Goal: Task Accomplishment & Management: Manage account settings

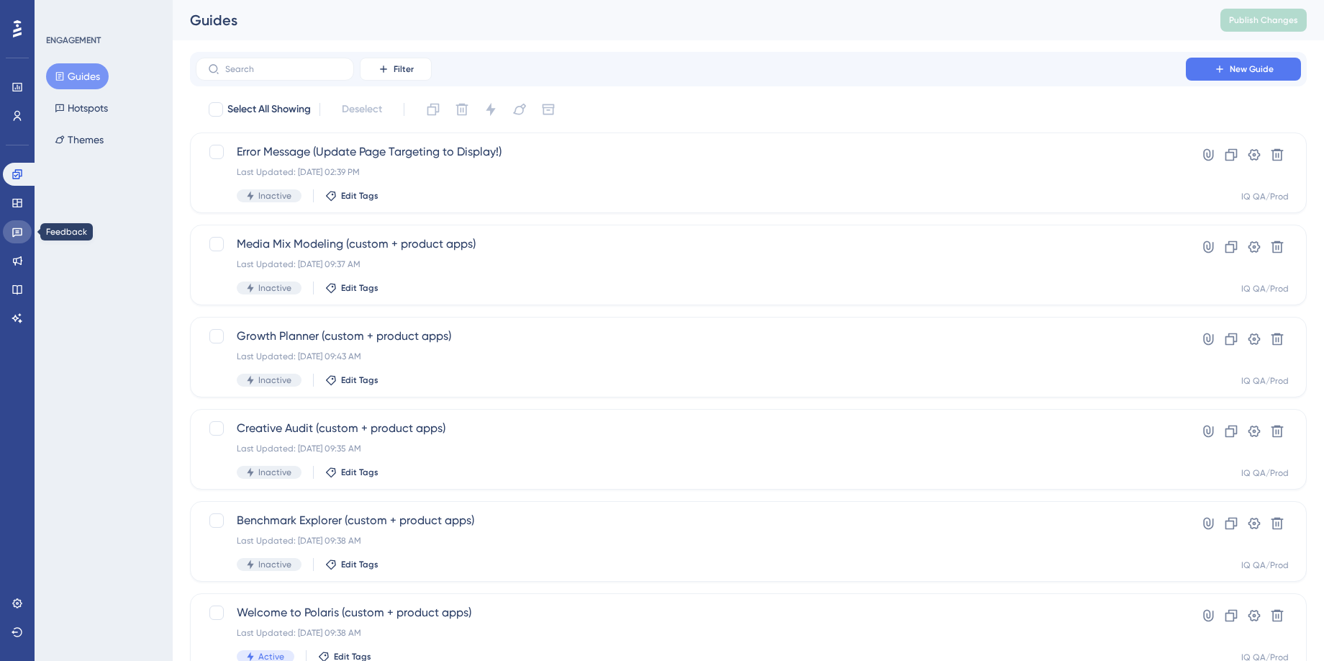
click at [20, 232] on icon at bounding box center [18, 232] width 12 height 12
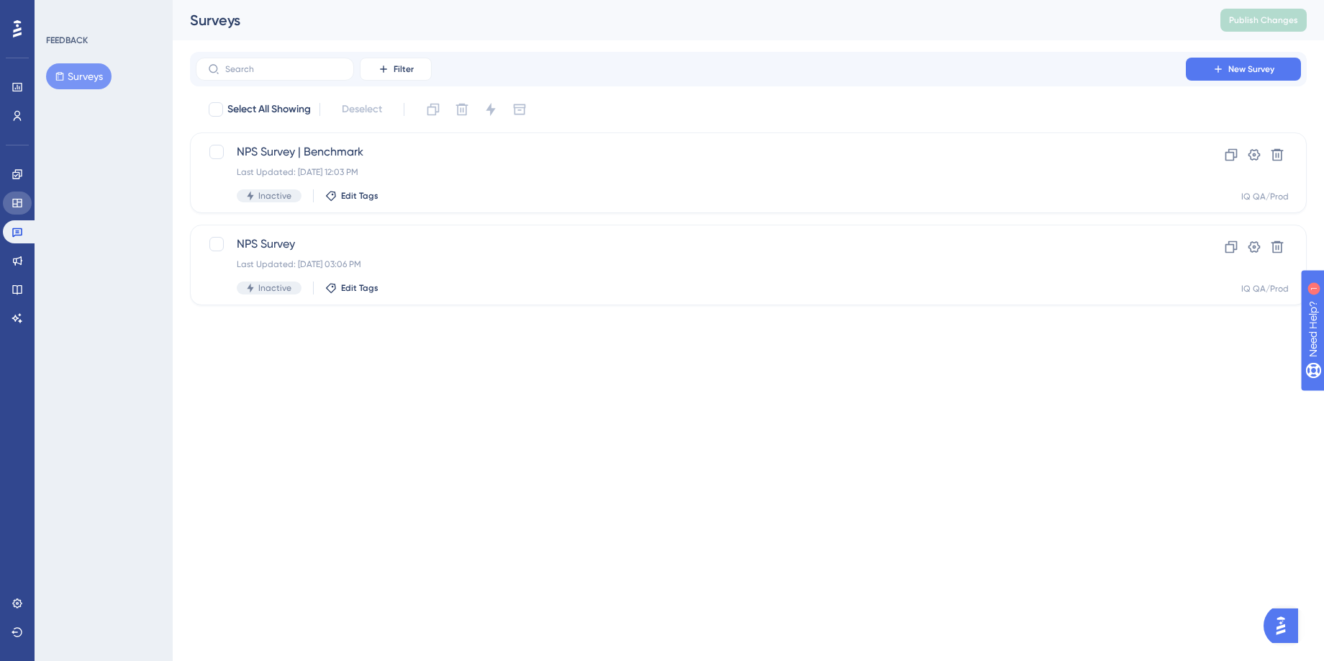
click at [15, 200] on icon at bounding box center [18, 203] width 12 height 12
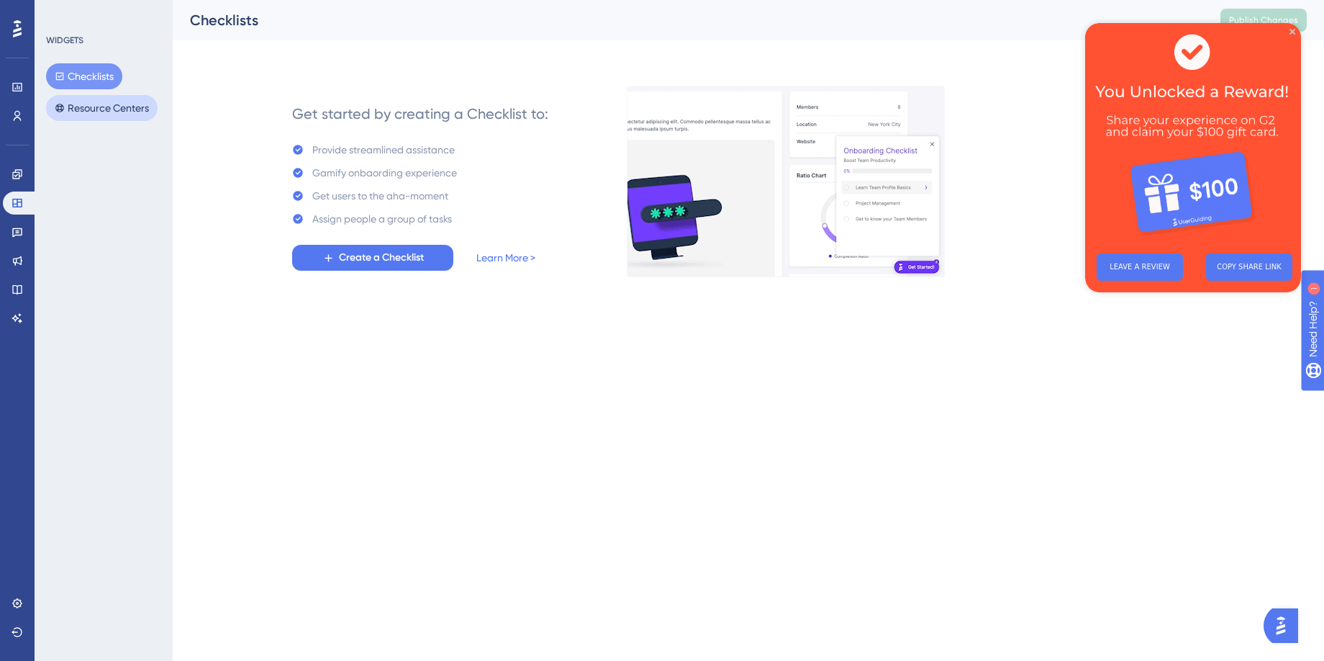
click at [112, 111] on button "Resource Centers" at bounding box center [102, 108] width 112 height 26
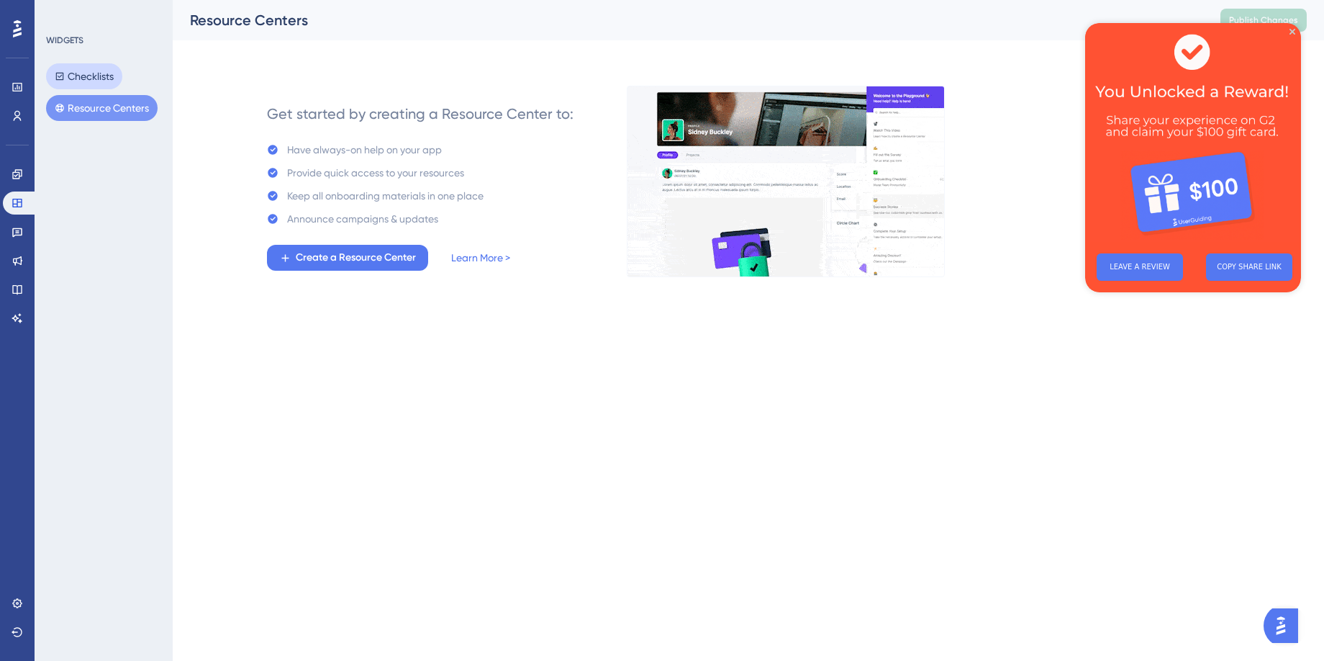
click at [98, 76] on button "Checklists" at bounding box center [84, 76] width 76 height 26
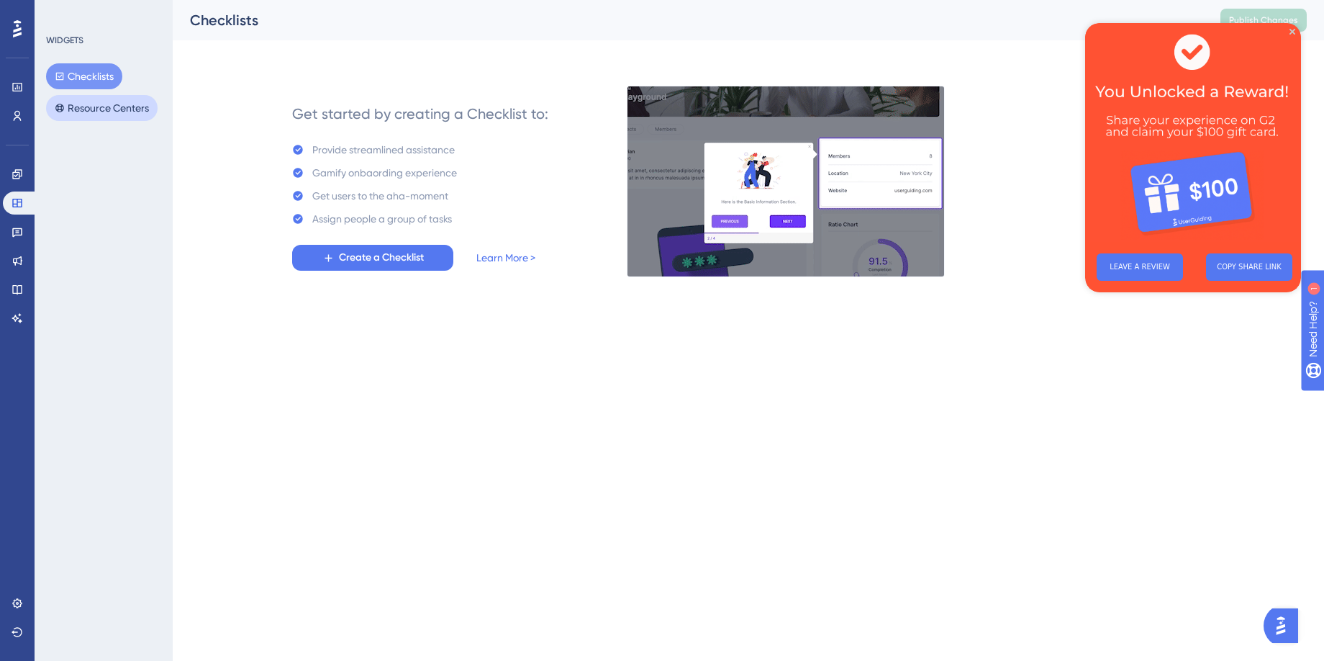
click at [112, 112] on button "Resource Centers" at bounding box center [102, 108] width 112 height 26
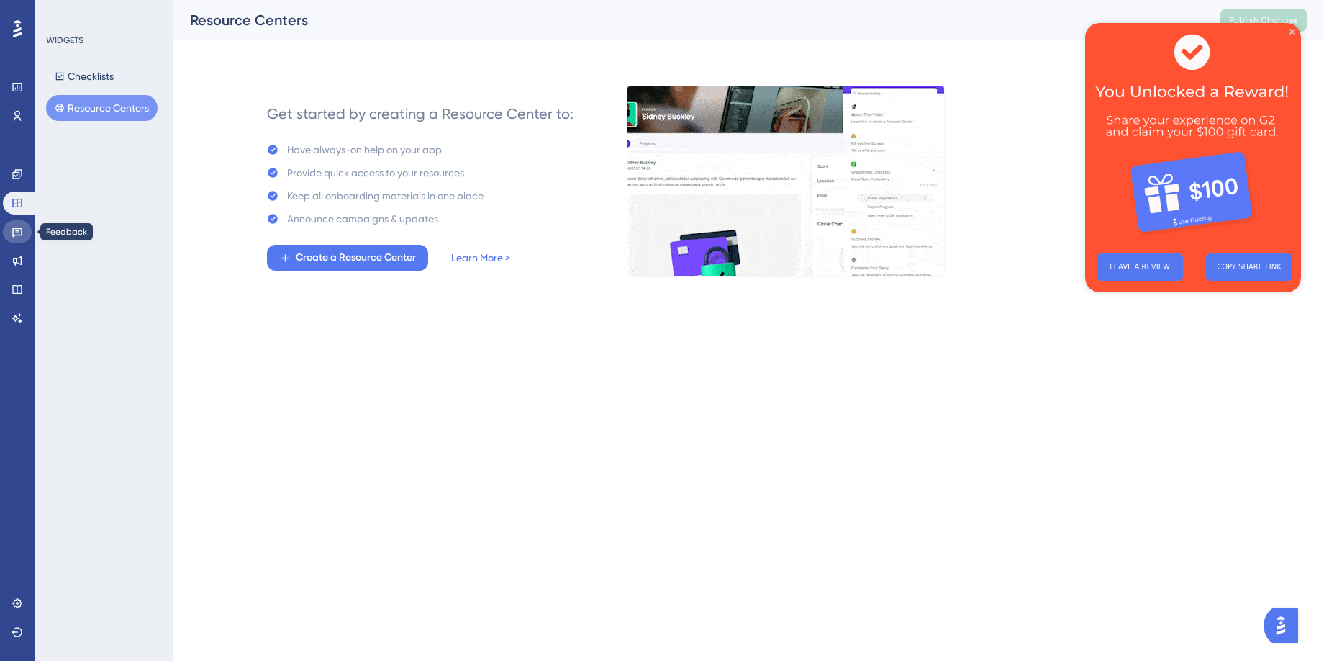
click at [19, 230] on icon at bounding box center [18, 232] width 12 height 12
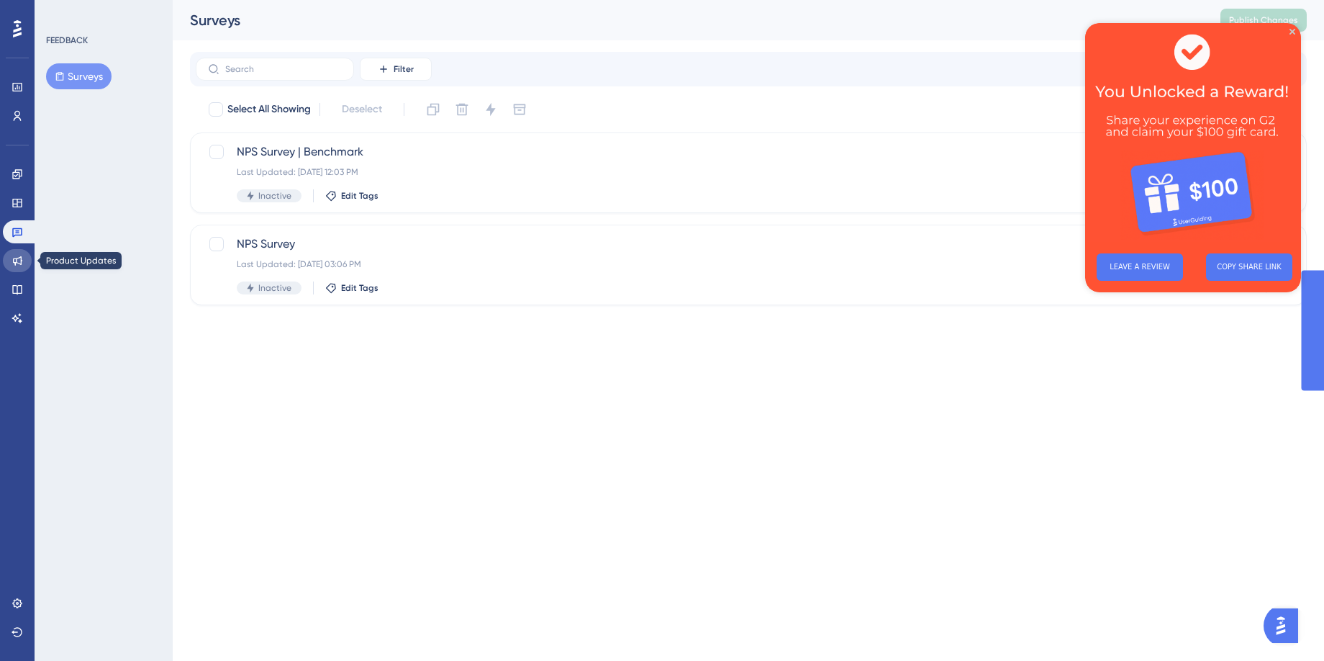
click at [18, 260] on icon at bounding box center [18, 261] width 12 height 12
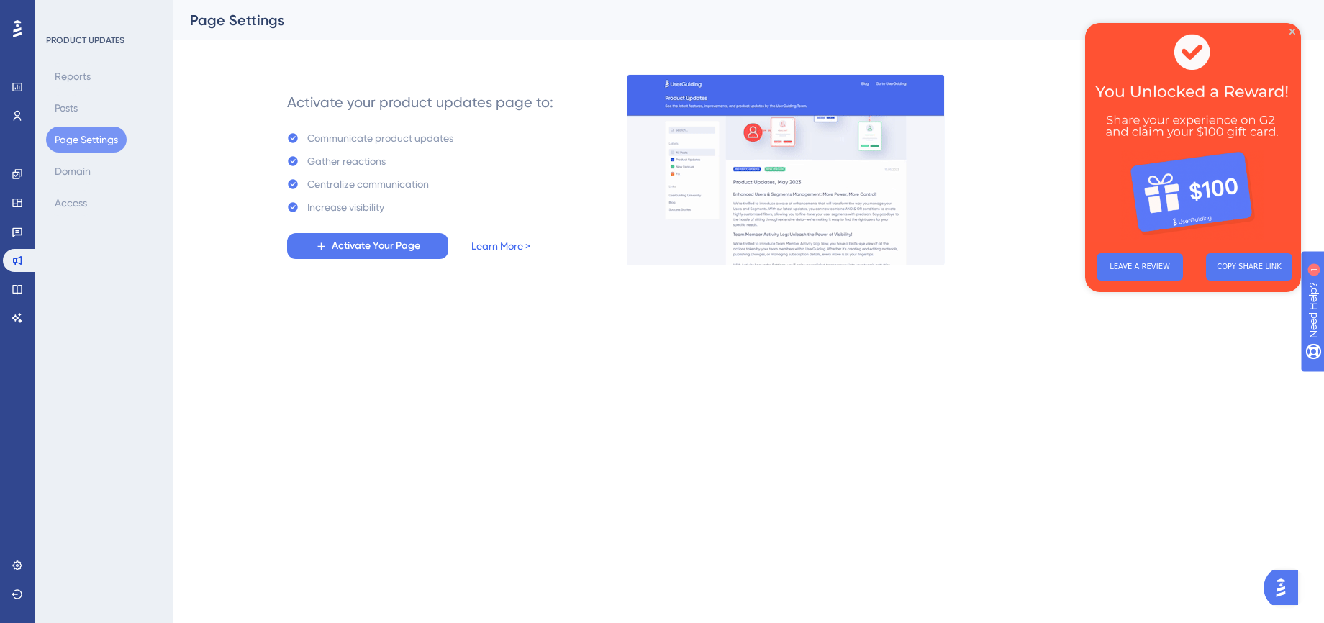
click at [503, 245] on link "Learn More >" at bounding box center [500, 245] width 59 height 17
click at [371, 246] on span "Activate Your Page" at bounding box center [376, 245] width 89 height 17
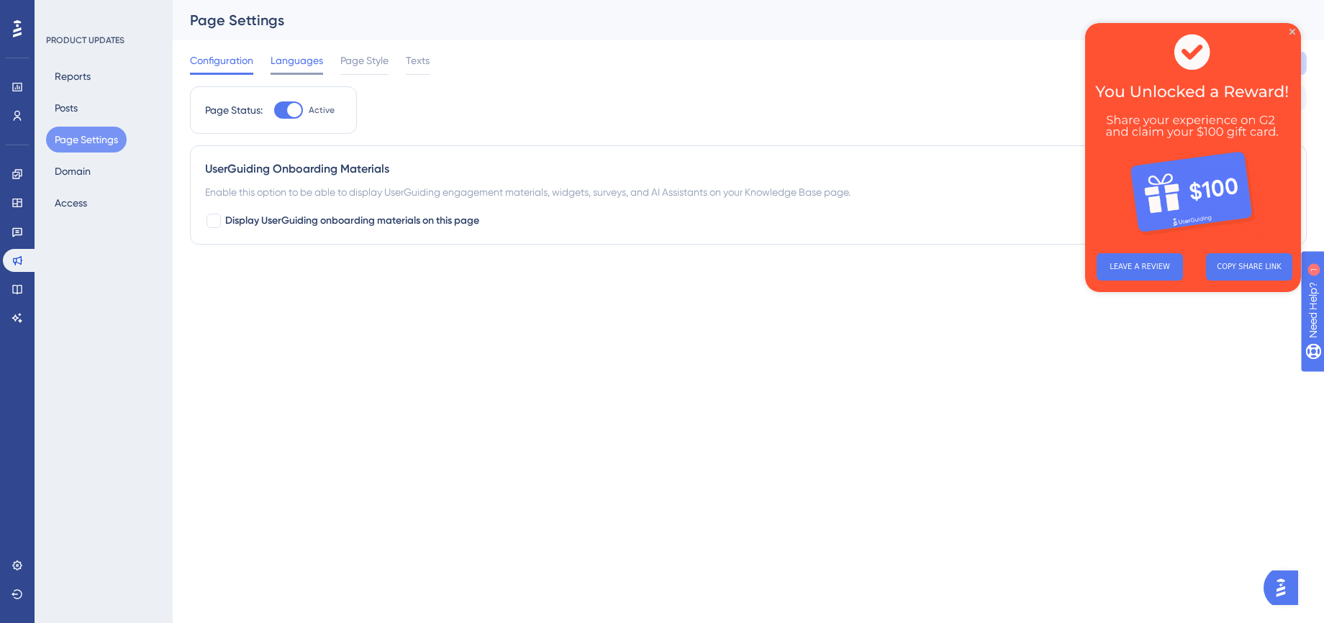
click at [307, 61] on span "Languages" at bounding box center [297, 60] width 53 height 17
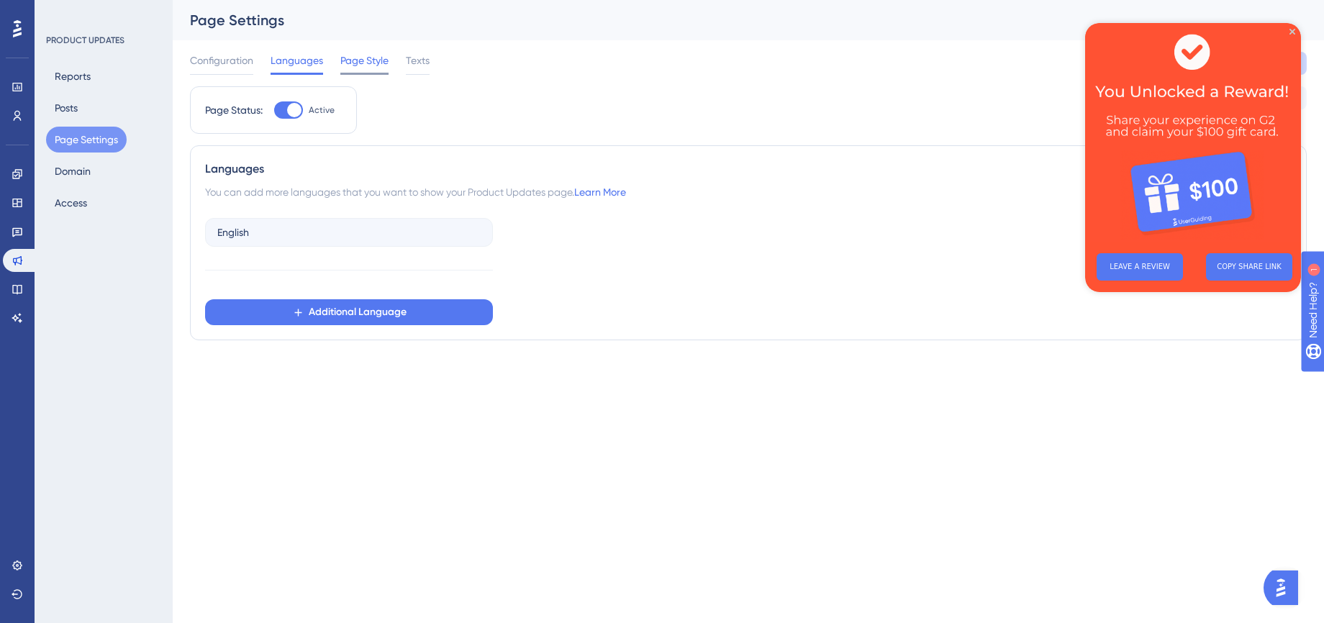
click at [370, 63] on span "Page Style" at bounding box center [364, 60] width 48 height 17
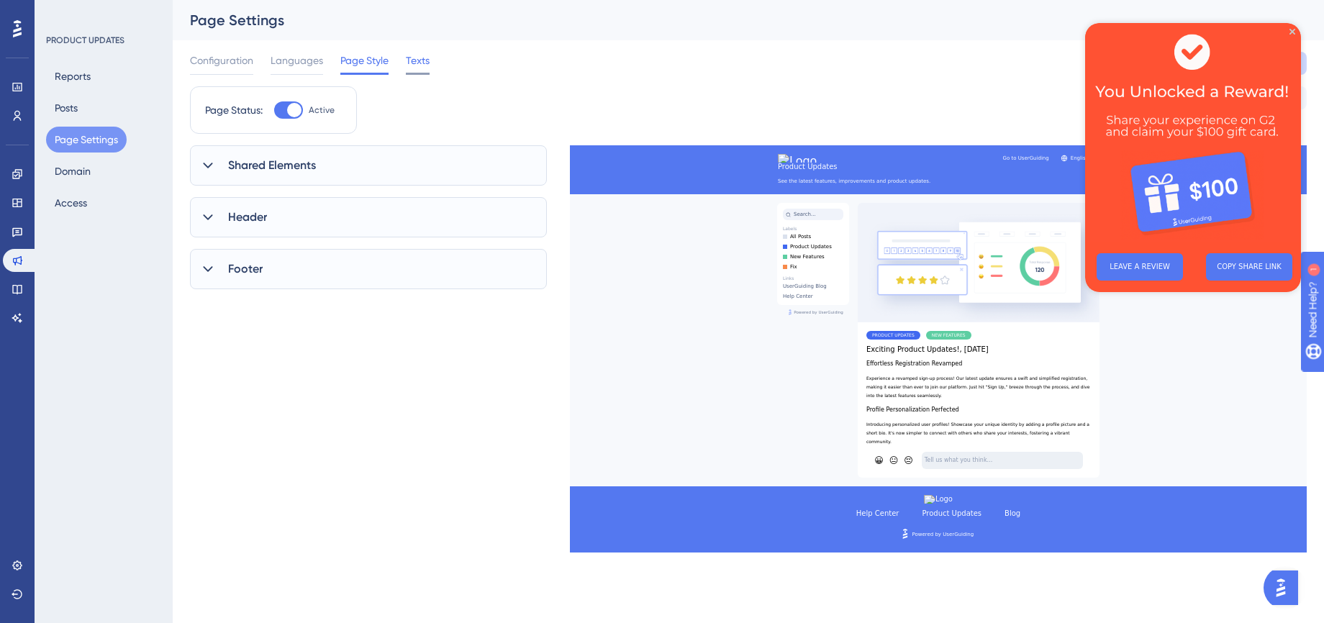
click at [420, 62] on span "Texts" at bounding box center [418, 60] width 24 height 17
click at [358, 63] on span "Page Style" at bounding box center [364, 60] width 48 height 17
click at [306, 63] on span "Languages" at bounding box center [297, 60] width 53 height 17
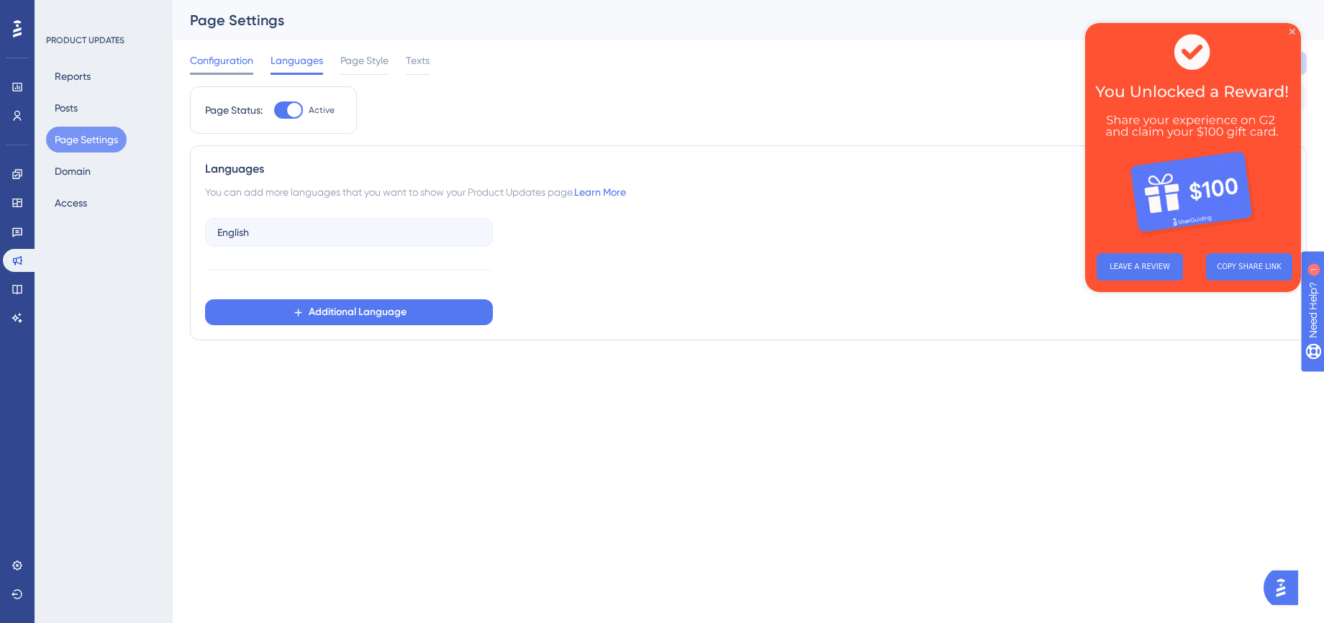
click at [236, 62] on span "Configuration" at bounding box center [221, 60] width 63 height 17
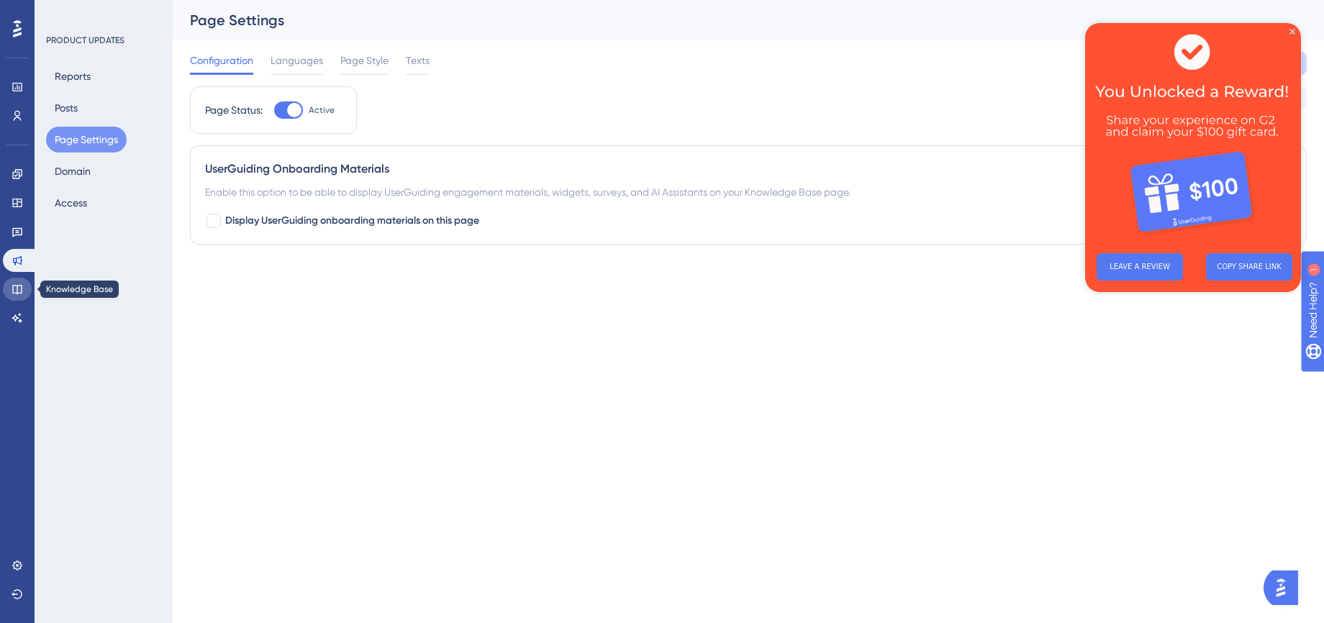
click at [15, 295] on link at bounding box center [17, 289] width 29 height 23
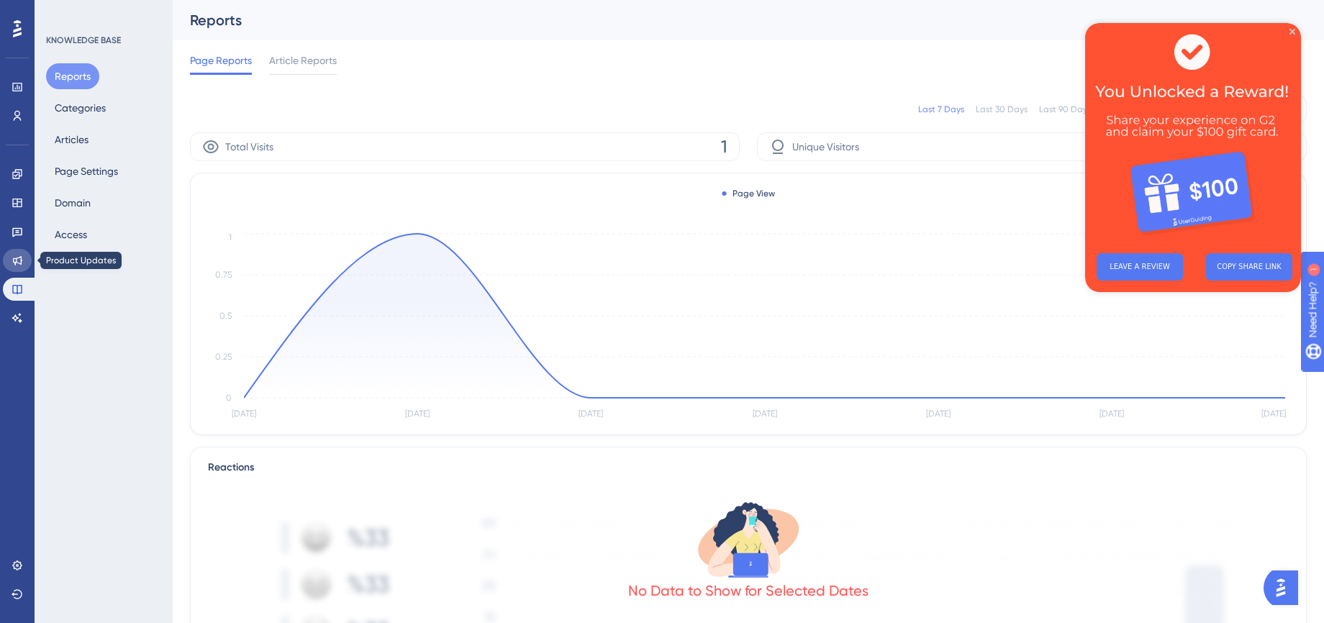
click at [20, 259] on icon at bounding box center [18, 261] width 12 height 12
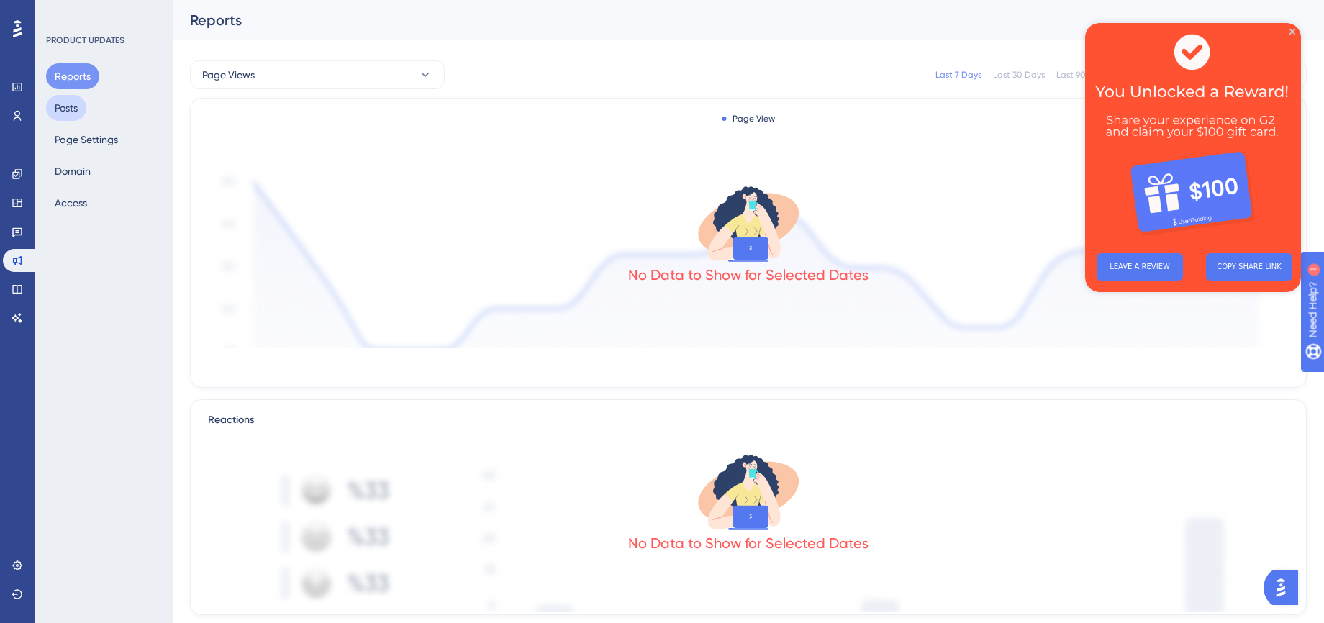
click at [65, 107] on button "Posts" at bounding box center [66, 108] width 40 height 26
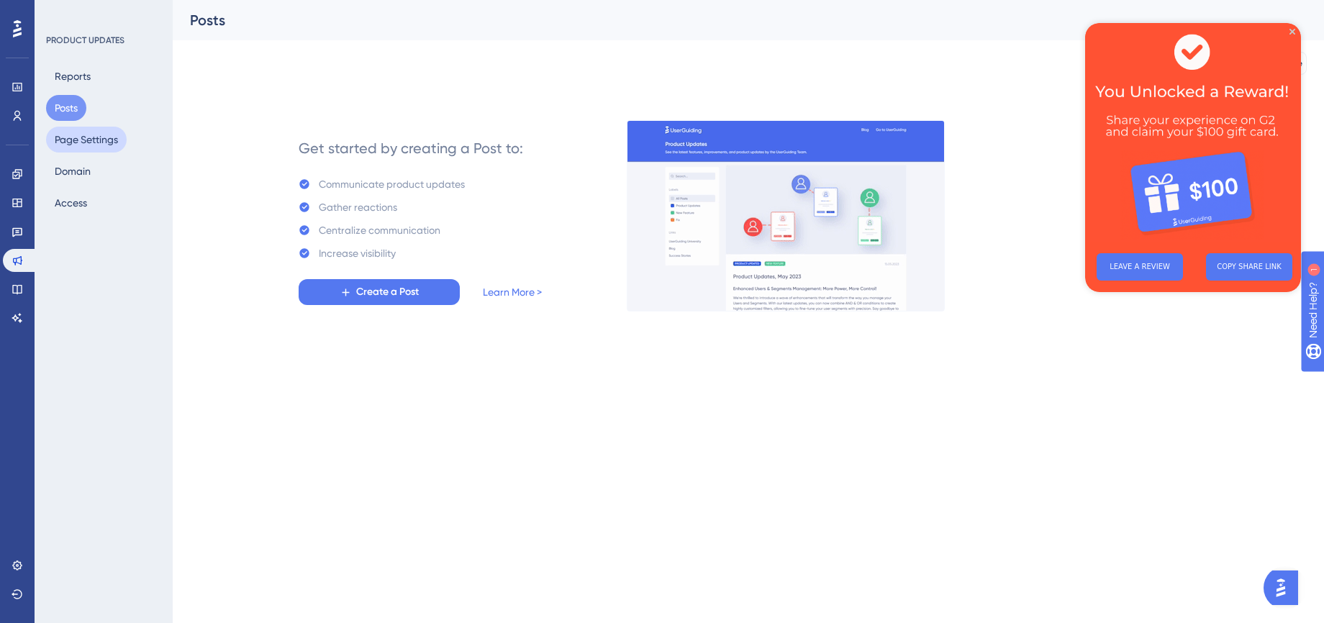
click at [86, 135] on button "Page Settings" at bounding box center [86, 140] width 81 height 26
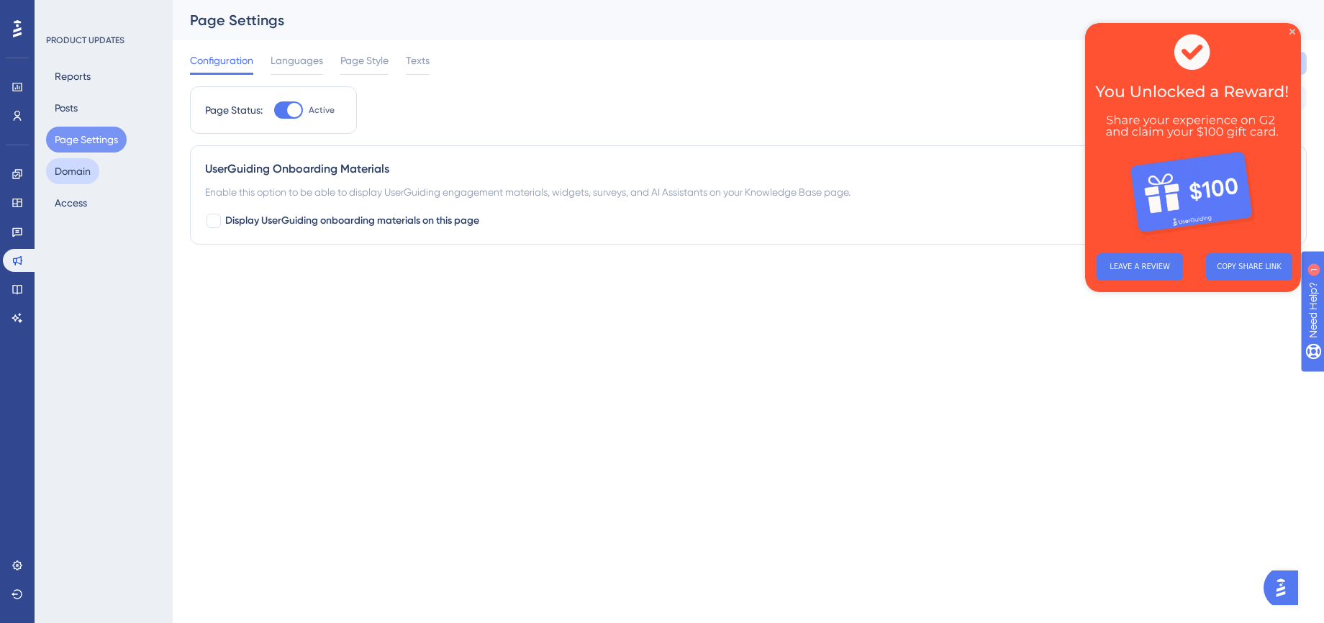
click at [76, 173] on button "Domain" at bounding box center [72, 171] width 53 height 26
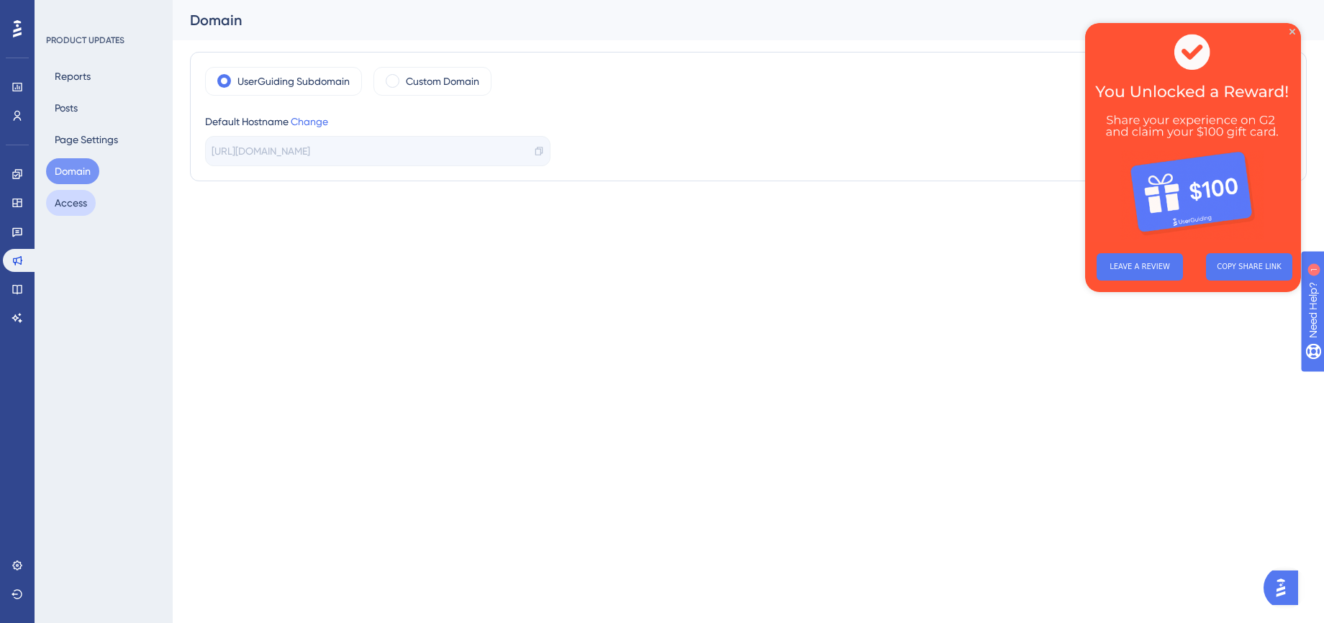
click at [77, 203] on button "Access" at bounding box center [71, 203] width 50 height 26
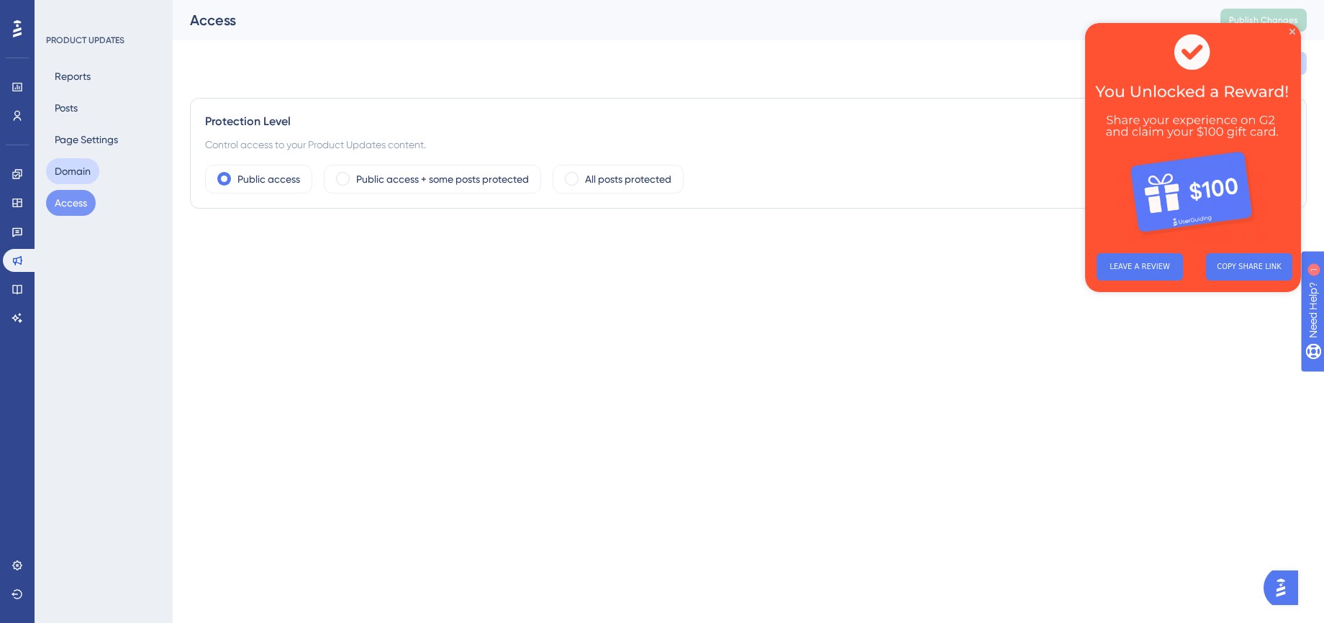
click at [80, 176] on button "Domain" at bounding box center [72, 171] width 53 height 26
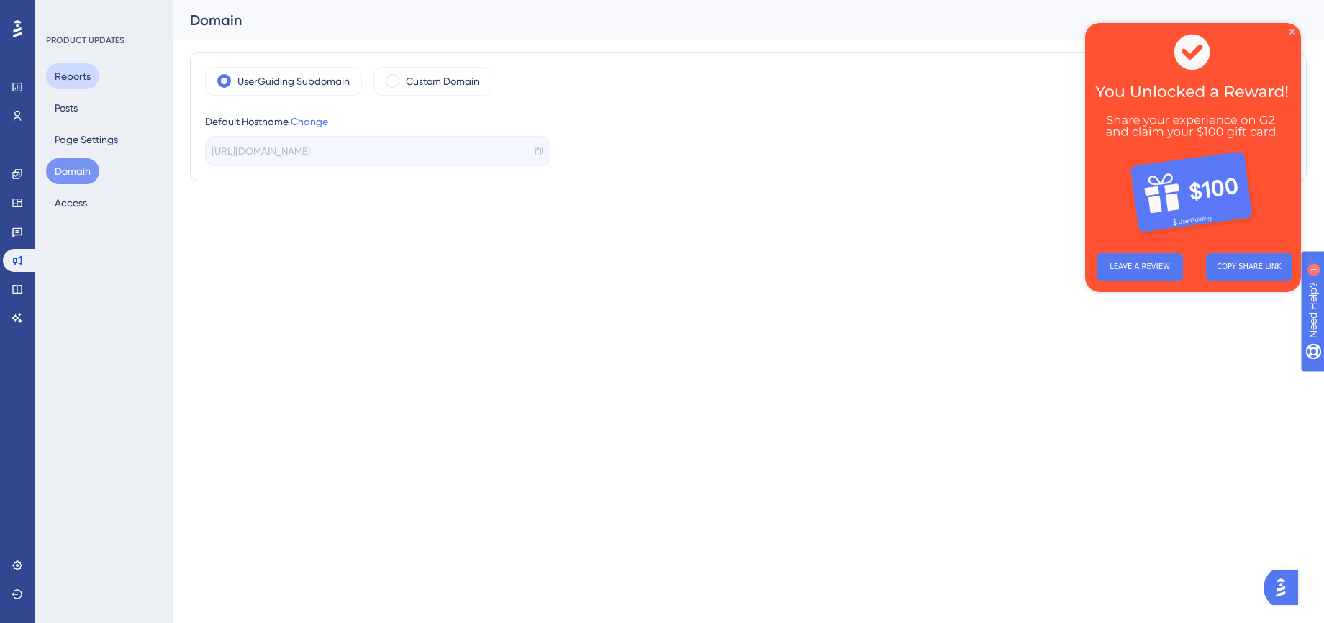
click at [71, 75] on button "Reports" at bounding box center [72, 76] width 53 height 26
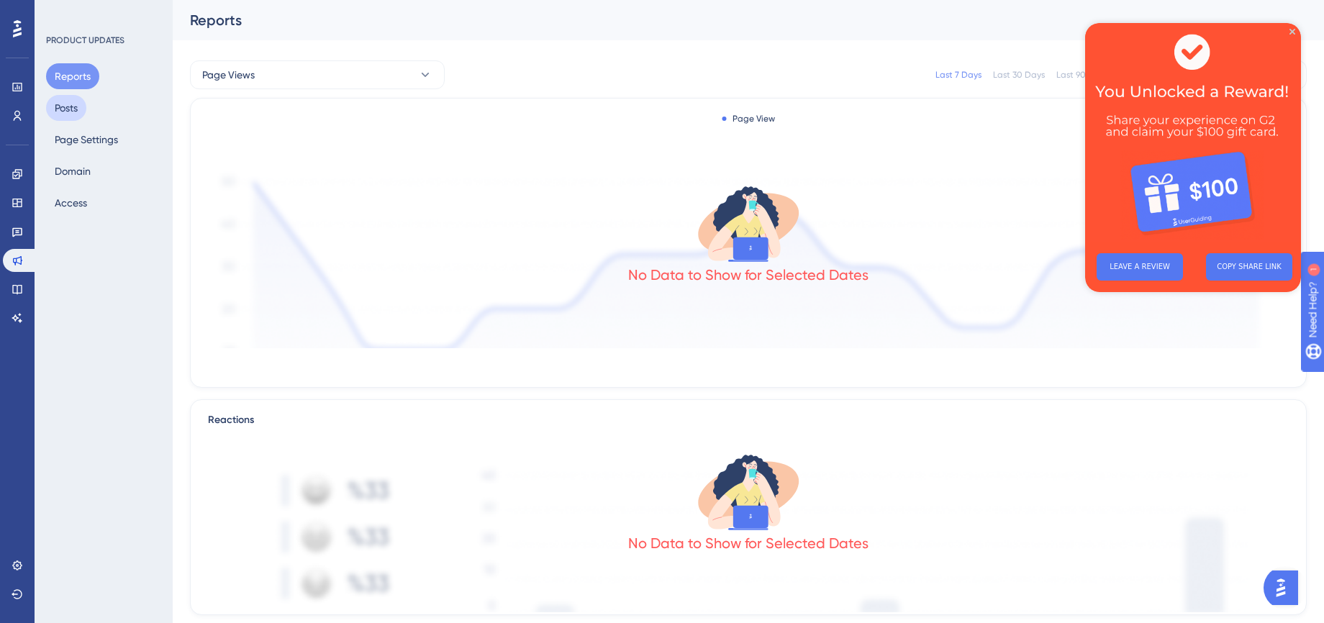
click at [69, 111] on button "Posts" at bounding box center [66, 108] width 40 height 26
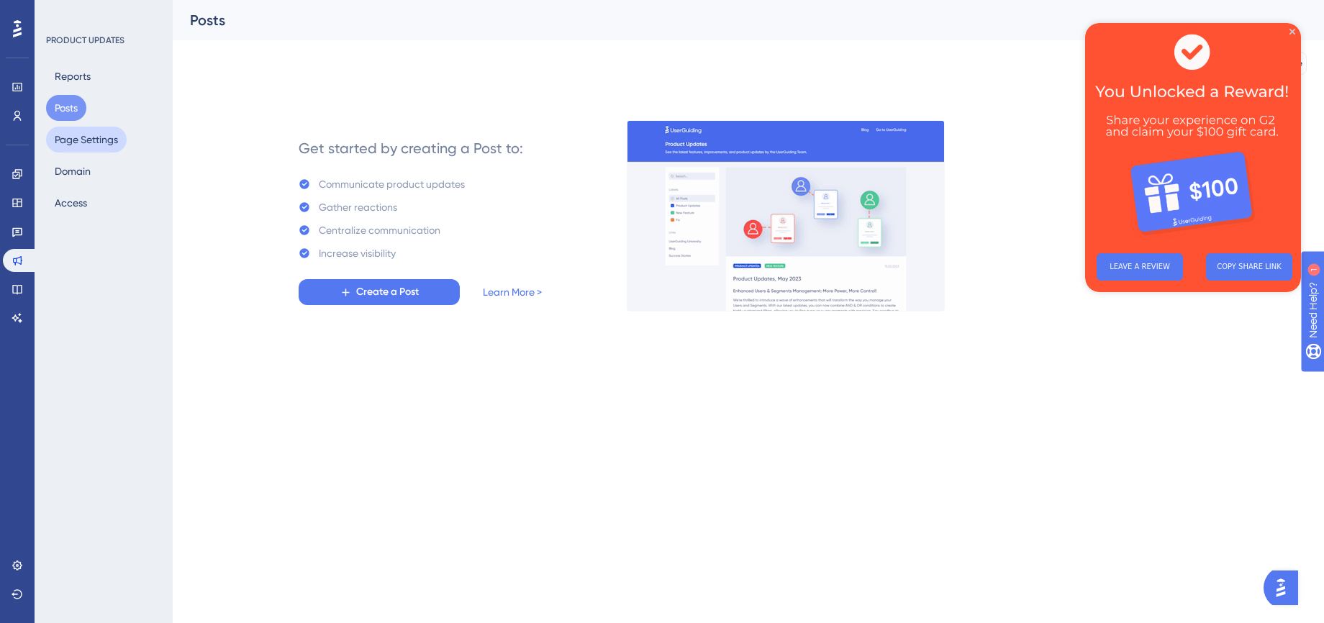
click at [96, 141] on button "Page Settings" at bounding box center [86, 140] width 81 height 26
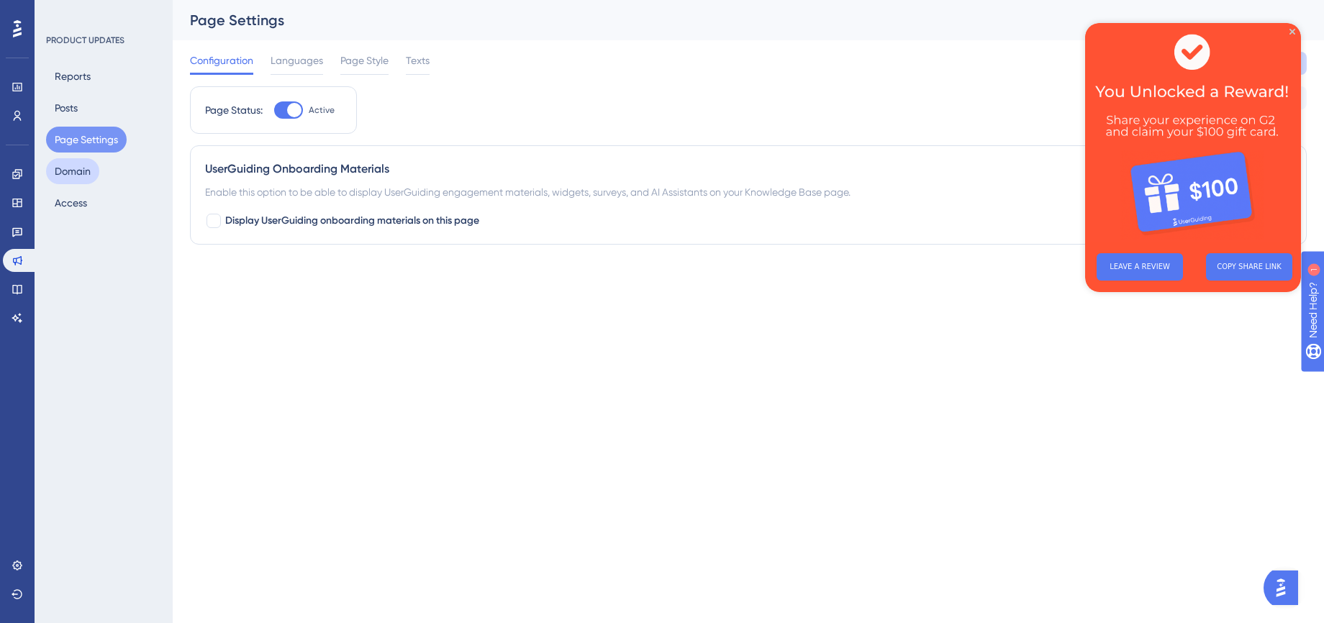
click at [83, 168] on button "Domain" at bounding box center [72, 171] width 53 height 26
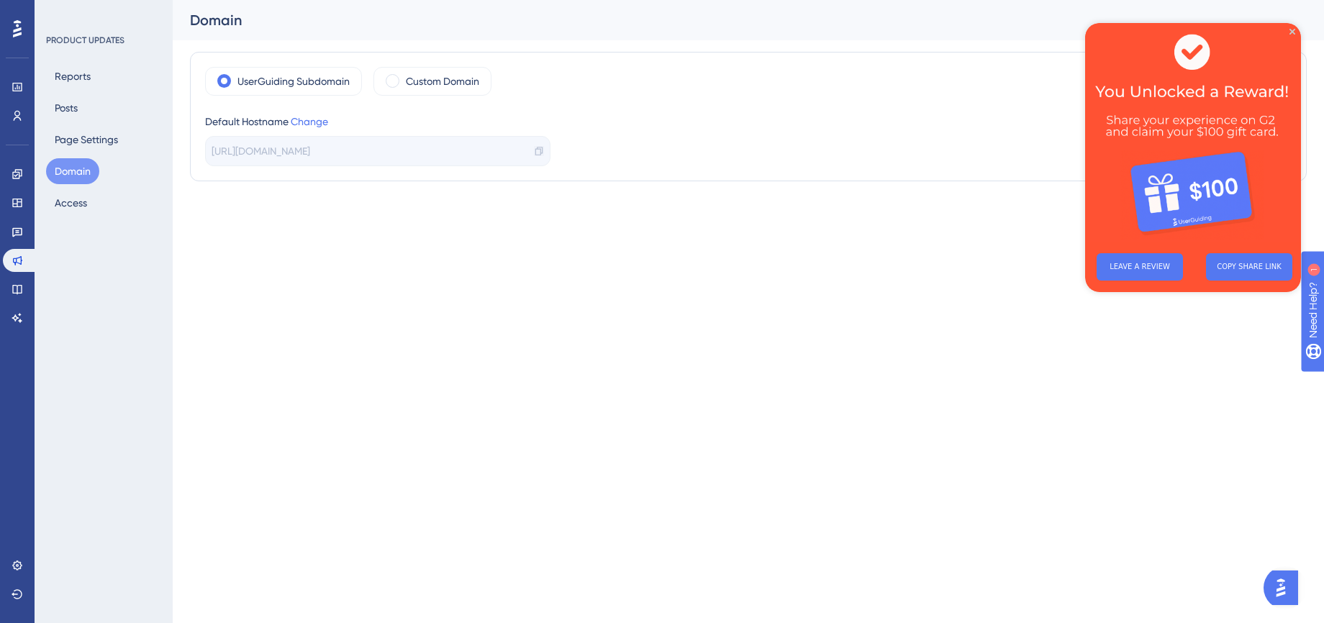
click at [540, 153] on icon at bounding box center [539, 151] width 10 height 10
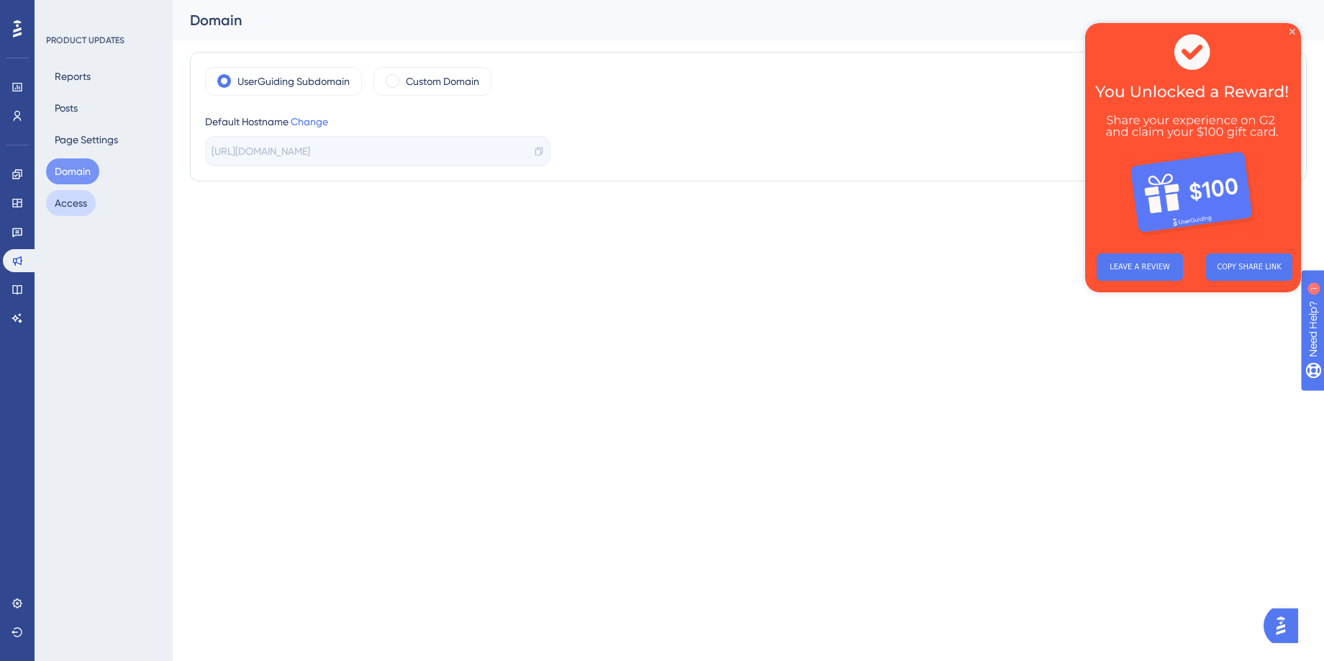
click at [71, 203] on button "Access" at bounding box center [71, 203] width 50 height 26
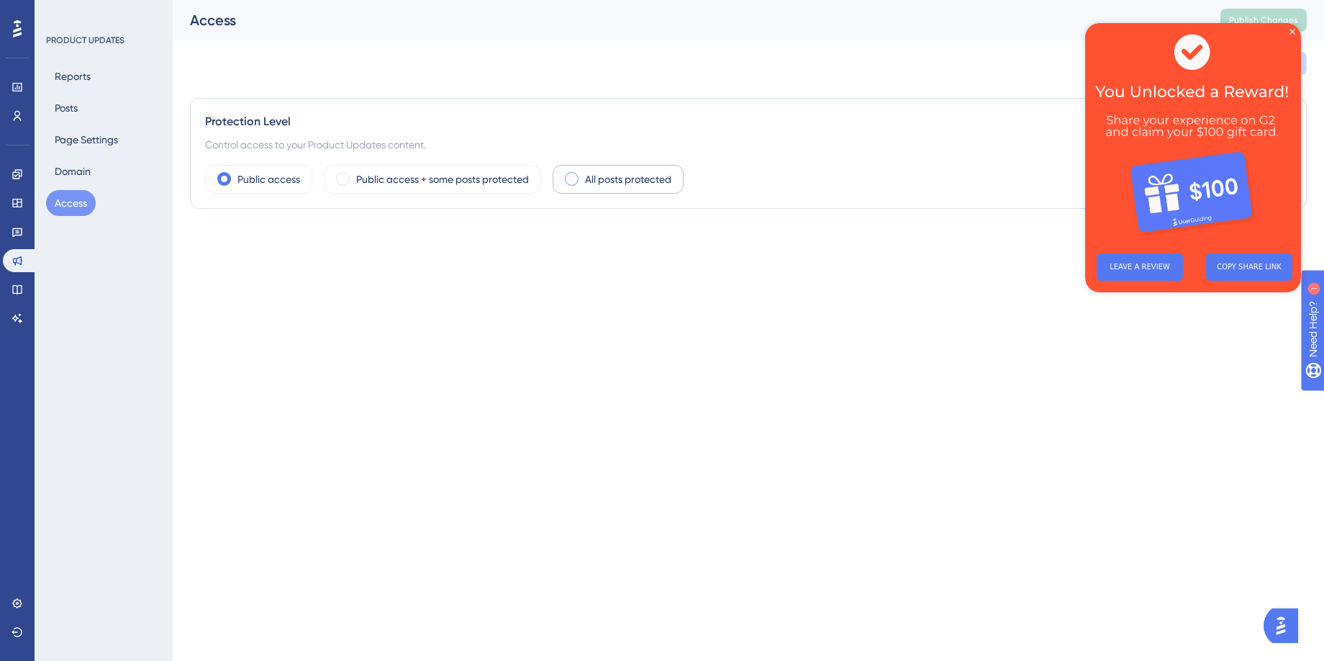
click at [571, 179] on span at bounding box center [572, 179] width 14 height 14
click at [583, 174] on input "radio" at bounding box center [583, 174] width 0 height 0
click at [215, 243] on div at bounding box center [214, 242] width 14 height 14
click at [205, 243] on input "User Identity Verification" at bounding box center [204, 243] width 1 height 1
checkbox input "false"
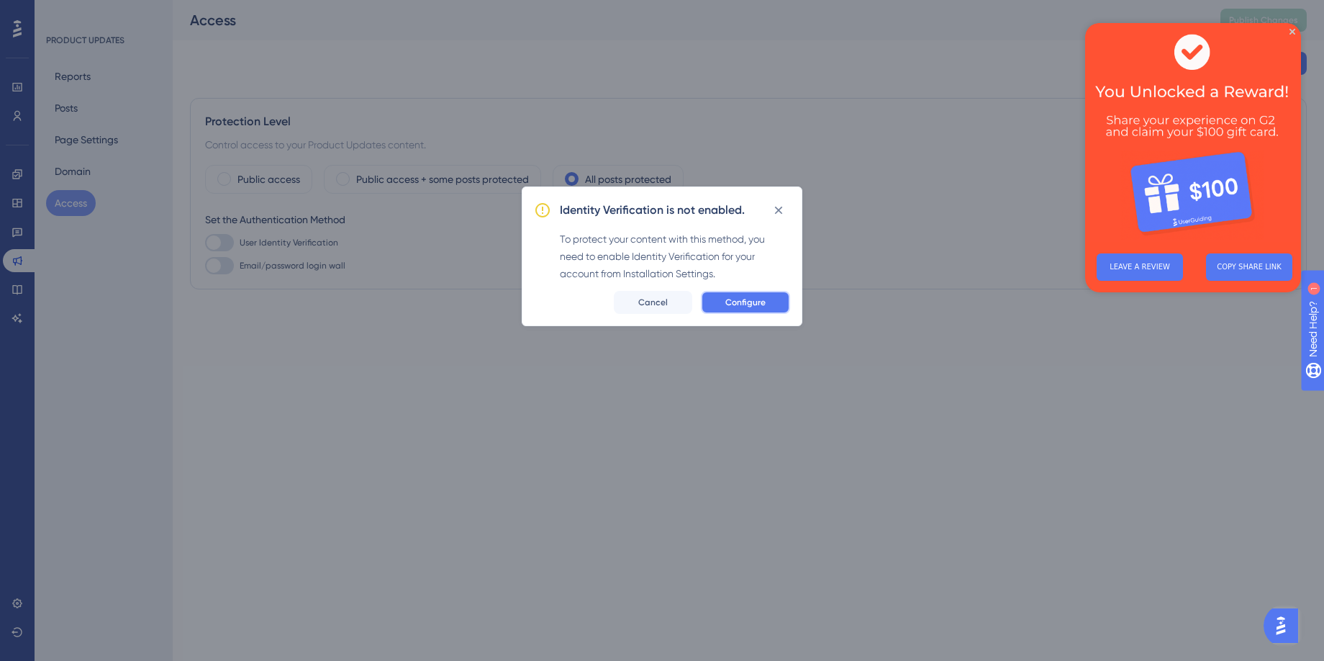
click at [755, 302] on span "Configure" at bounding box center [745, 303] width 40 height 12
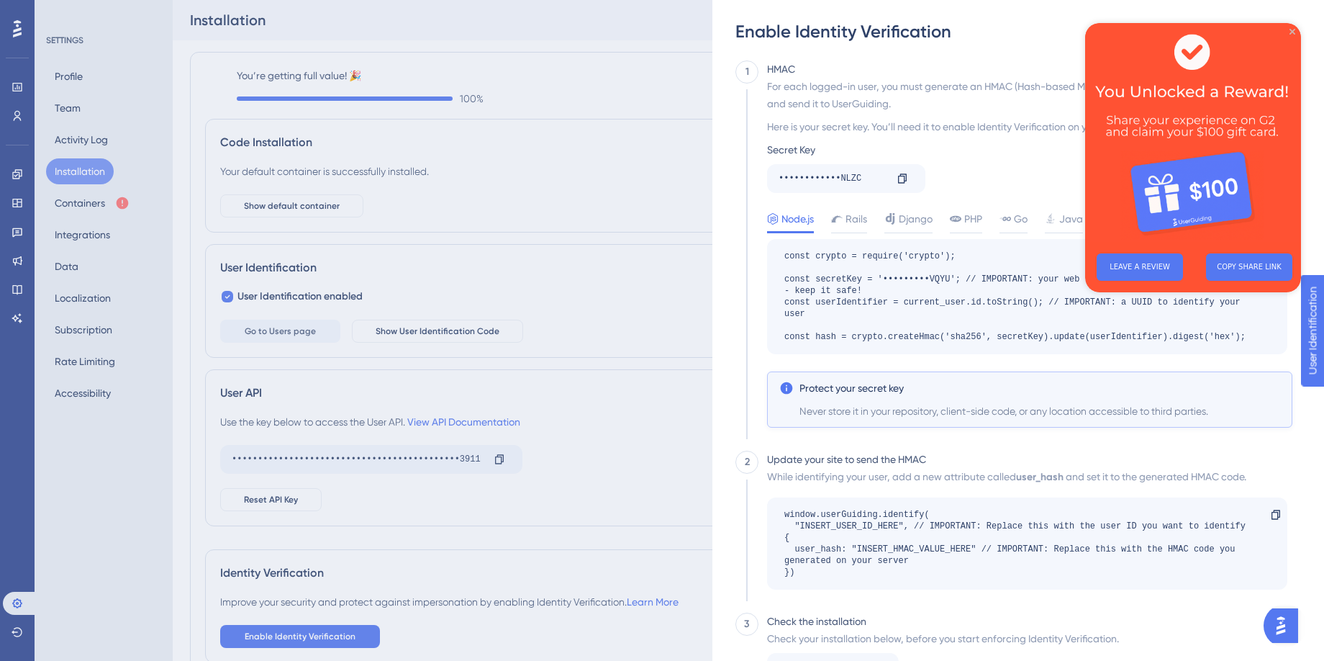
click at [1295, 30] on icon "Close Preview" at bounding box center [1293, 32] width 6 height 6
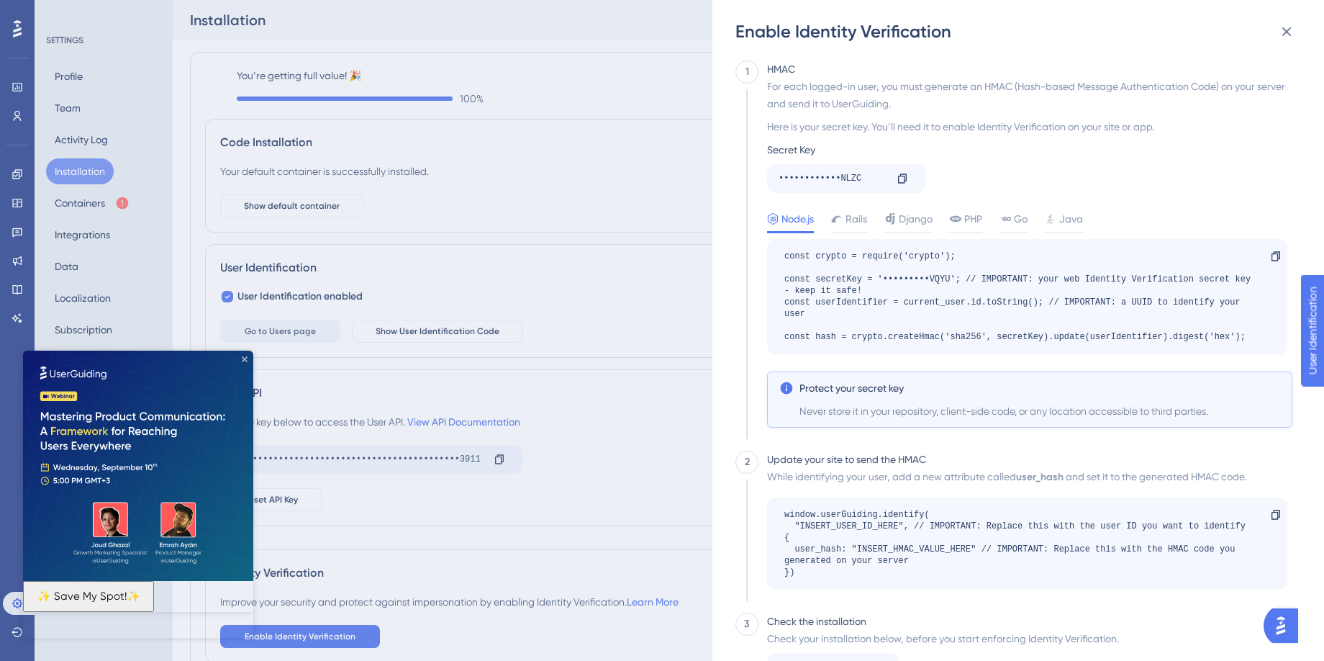
drag, startPoint x: 246, startPoint y: 358, endPoint x: 269, endPoint y: 708, distance: 351.2
click at [246, 358] on icon "Close Preview" at bounding box center [245, 359] width 6 height 6
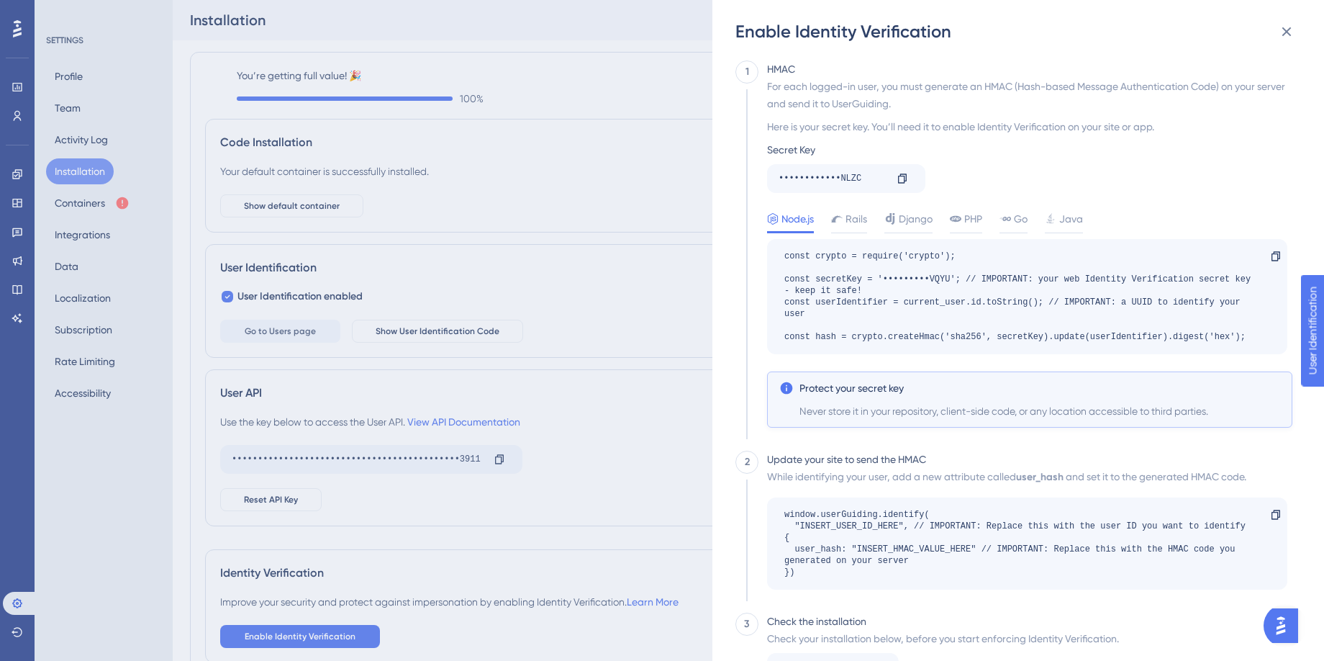
scroll to position [53, 0]
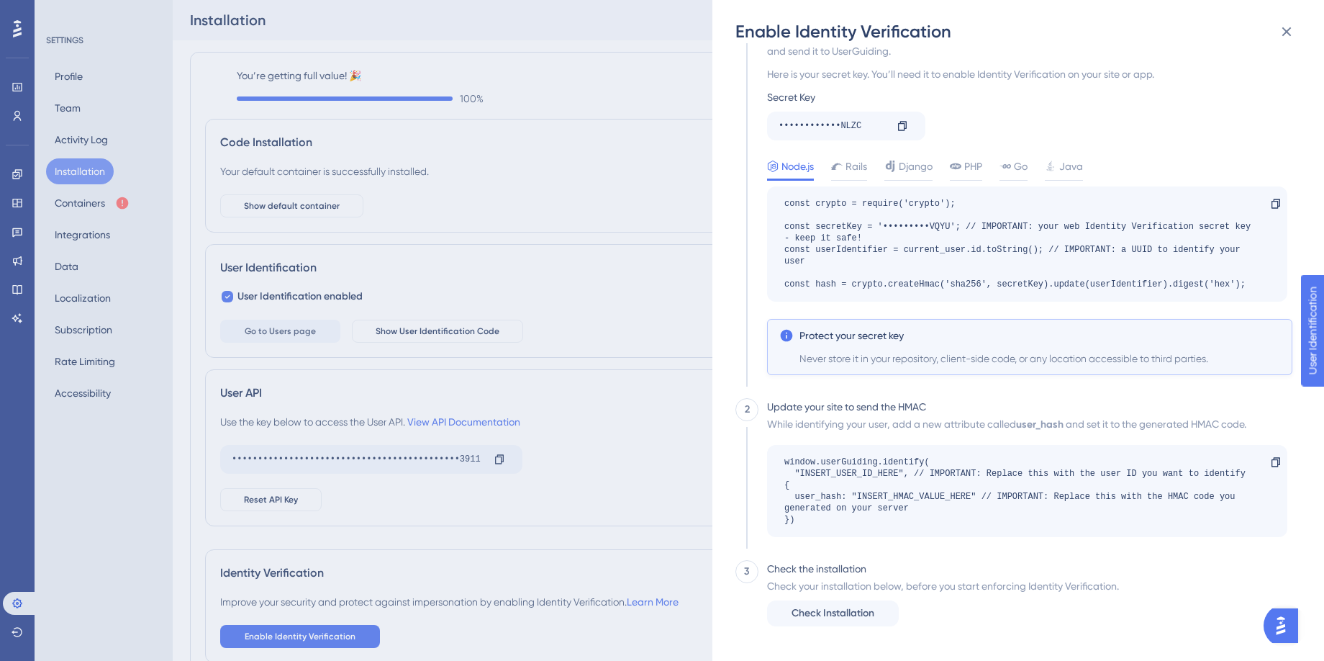
click at [19, 289] on div "Enable Identity Verification 1 HMAC For each logged-in user, you must generate …" at bounding box center [662, 330] width 1324 height 661
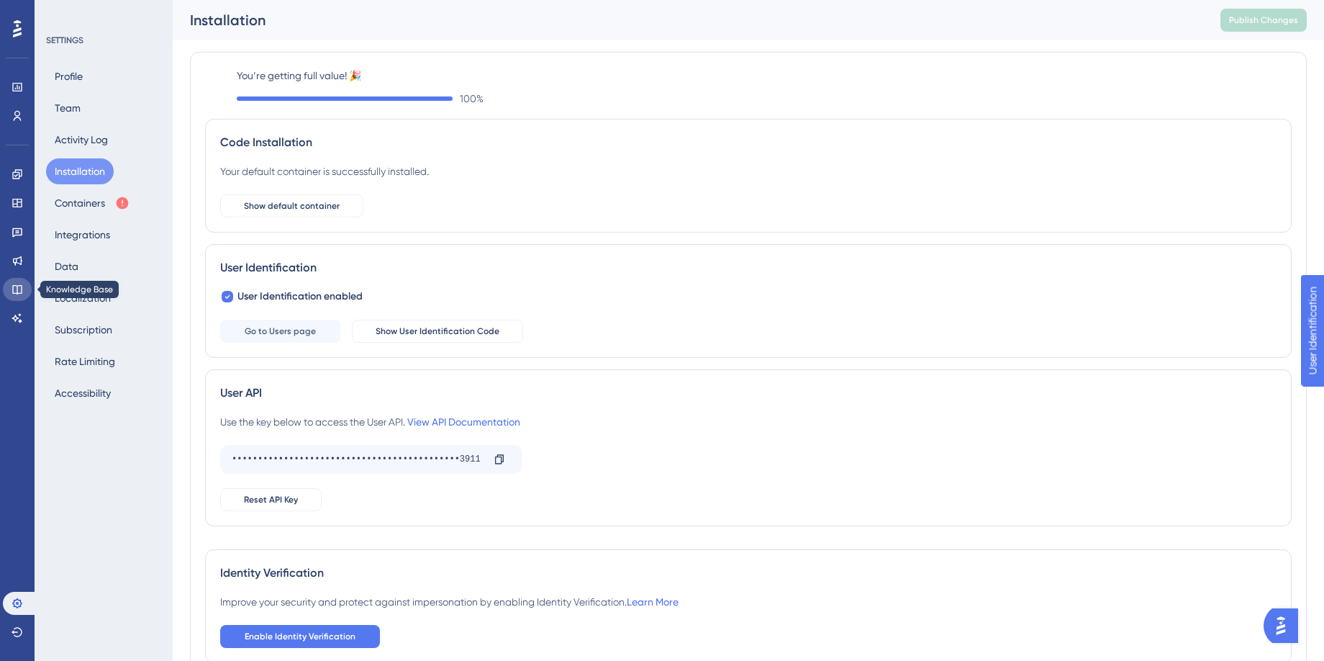
click at [16, 291] on icon at bounding box center [18, 290] width 12 height 12
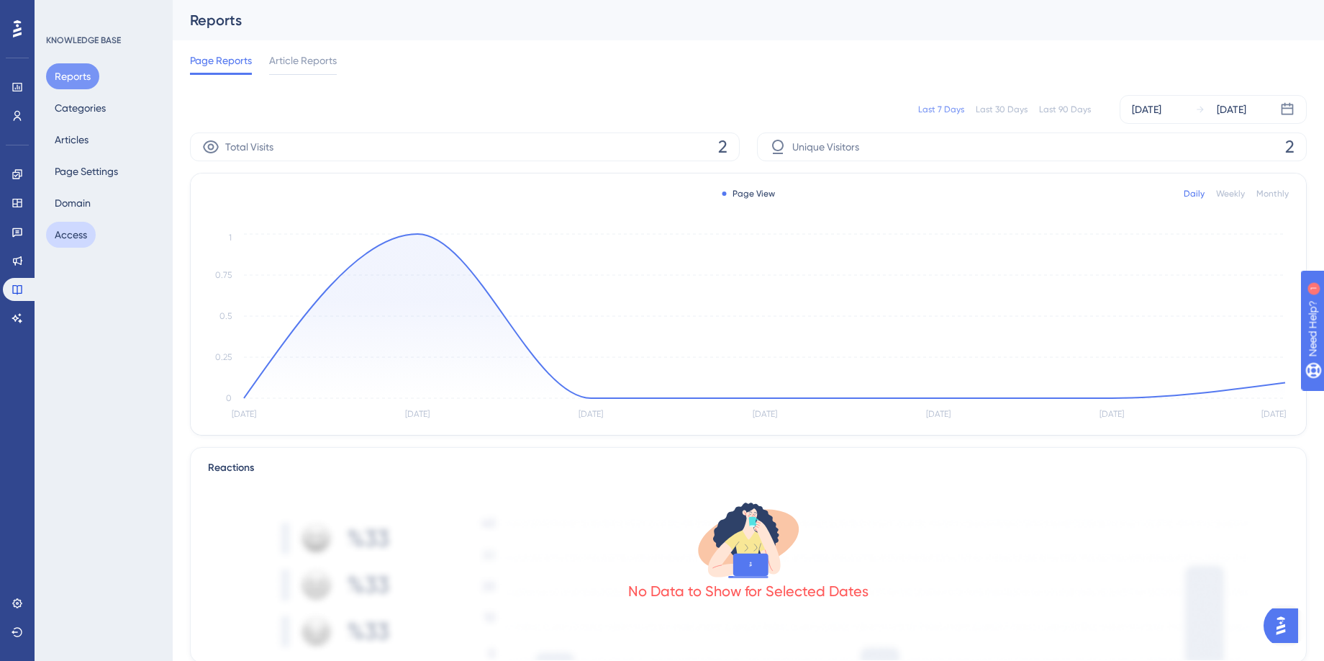
click at [71, 232] on button "Access" at bounding box center [71, 235] width 50 height 26
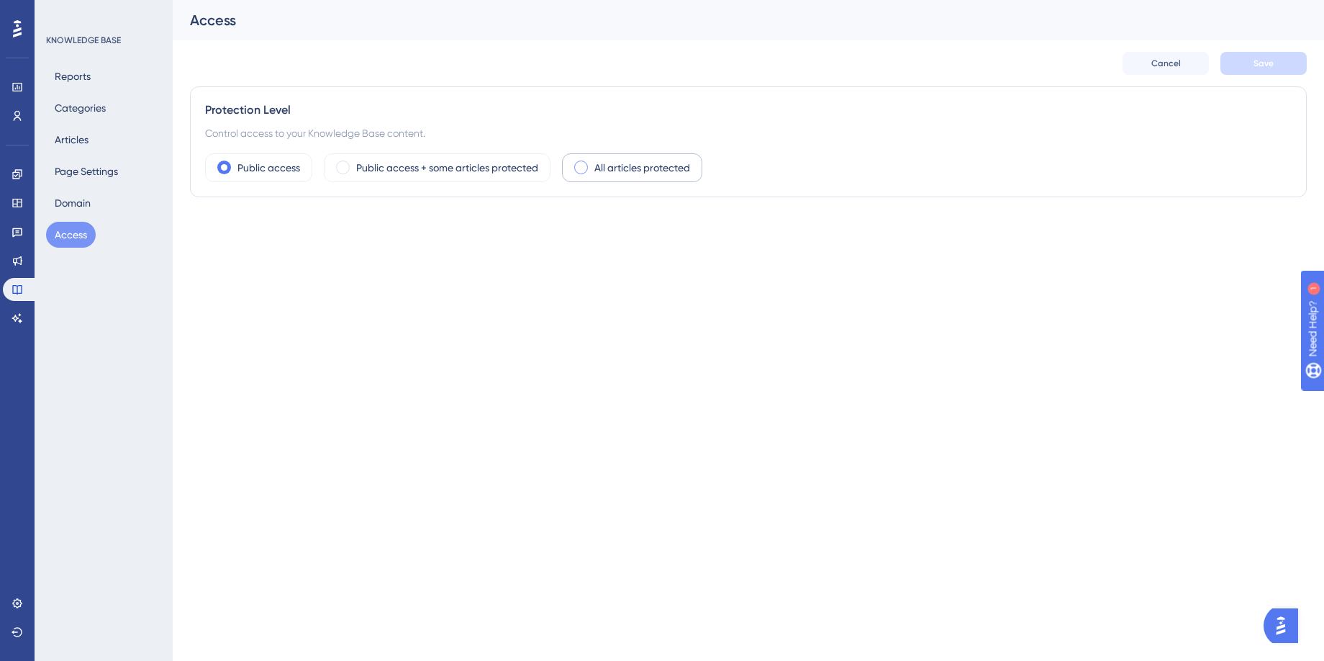
click at [582, 166] on span at bounding box center [581, 167] width 14 height 14
click at [592, 163] on input "radio" at bounding box center [592, 163] width 0 height 0
click at [217, 230] on div at bounding box center [214, 231] width 14 height 14
click at [205, 231] on input "User Identity Verification" at bounding box center [204, 231] width 1 height 1
checkbox input "false"
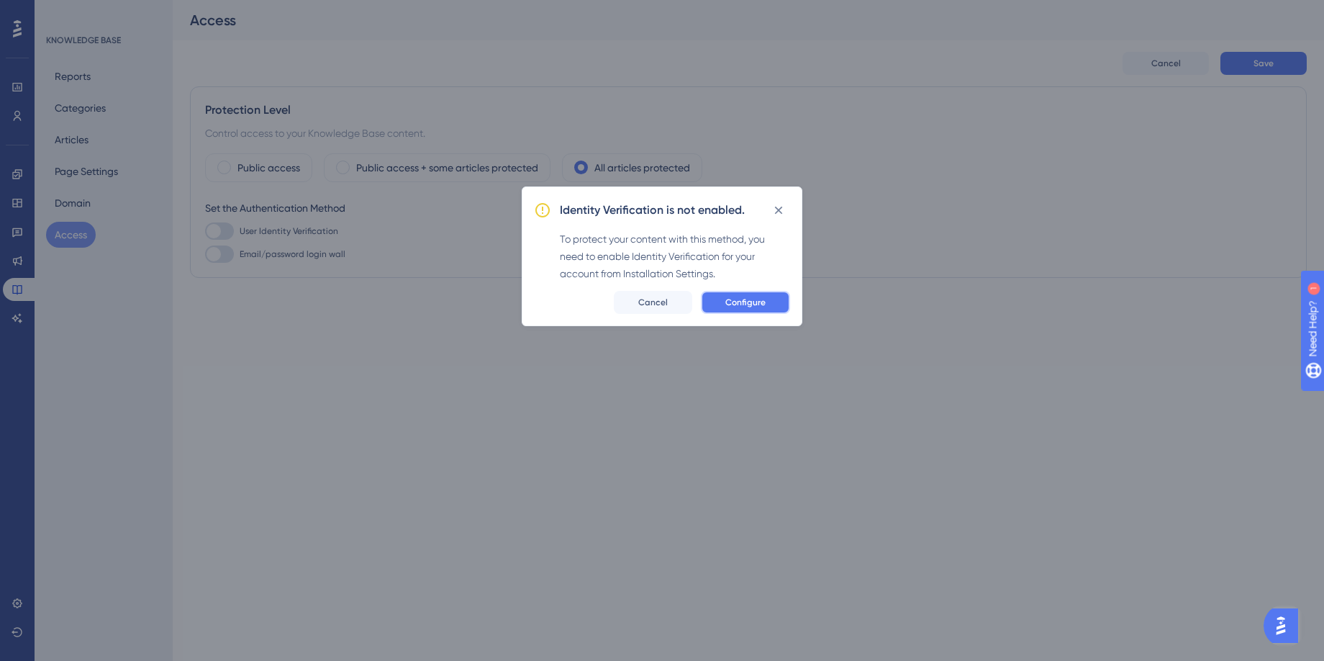
click at [764, 303] on span "Configure" at bounding box center [745, 303] width 40 height 12
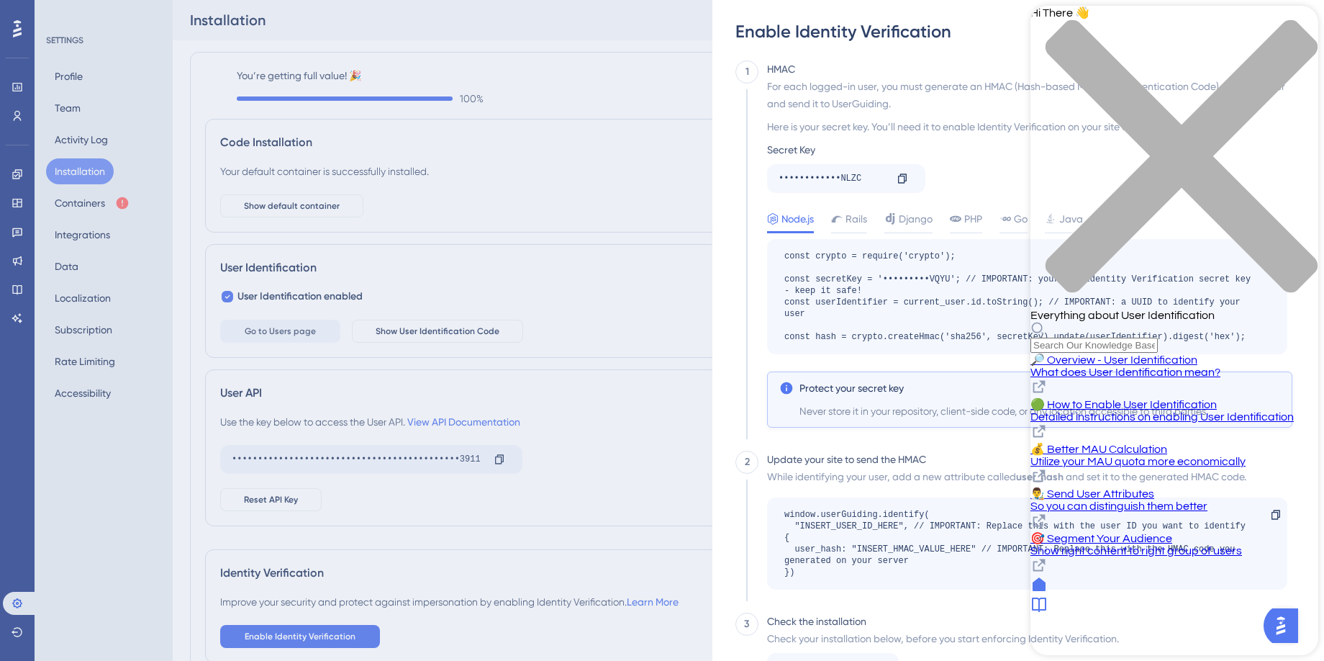
click at [1173, 399] on span "🟢 How to Enable User Identification" at bounding box center [1124, 405] width 186 height 12
click at [1300, 27] on div "close resource center" at bounding box center [1175, 164] width 288 height 290
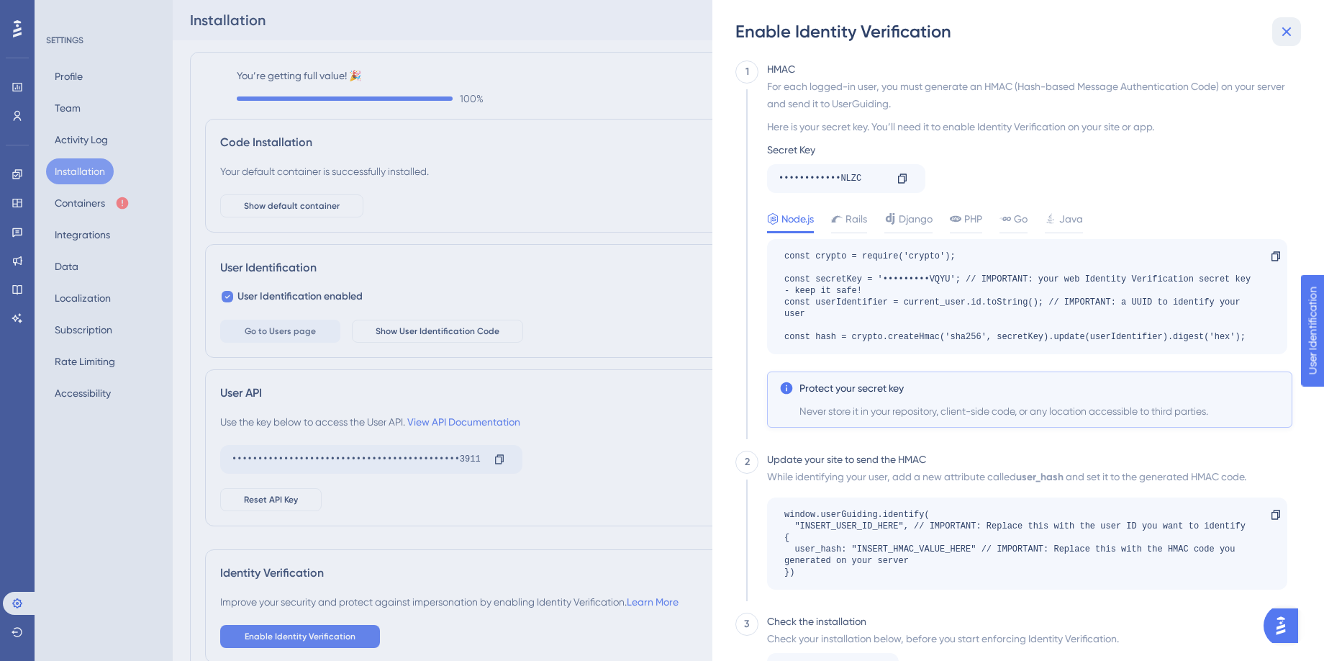
click at [1285, 27] on icon at bounding box center [1286, 31] width 17 height 17
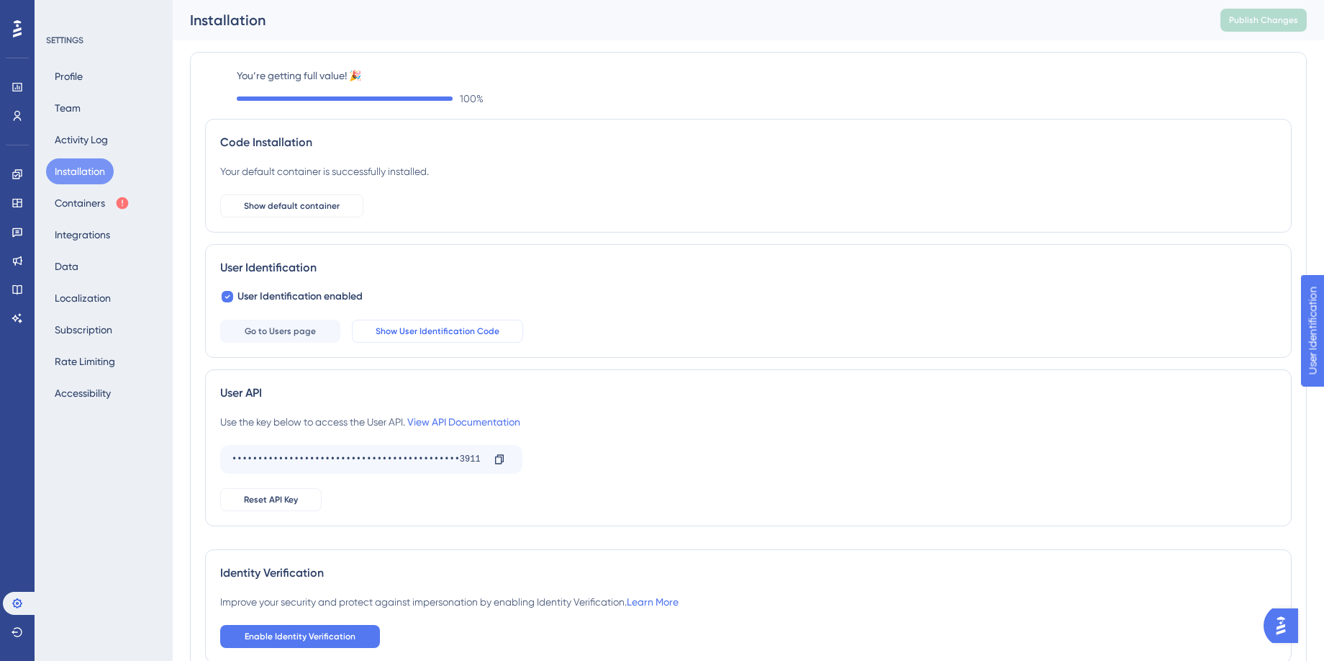
click at [428, 335] on span "Show User Identification Code" at bounding box center [438, 331] width 124 height 12
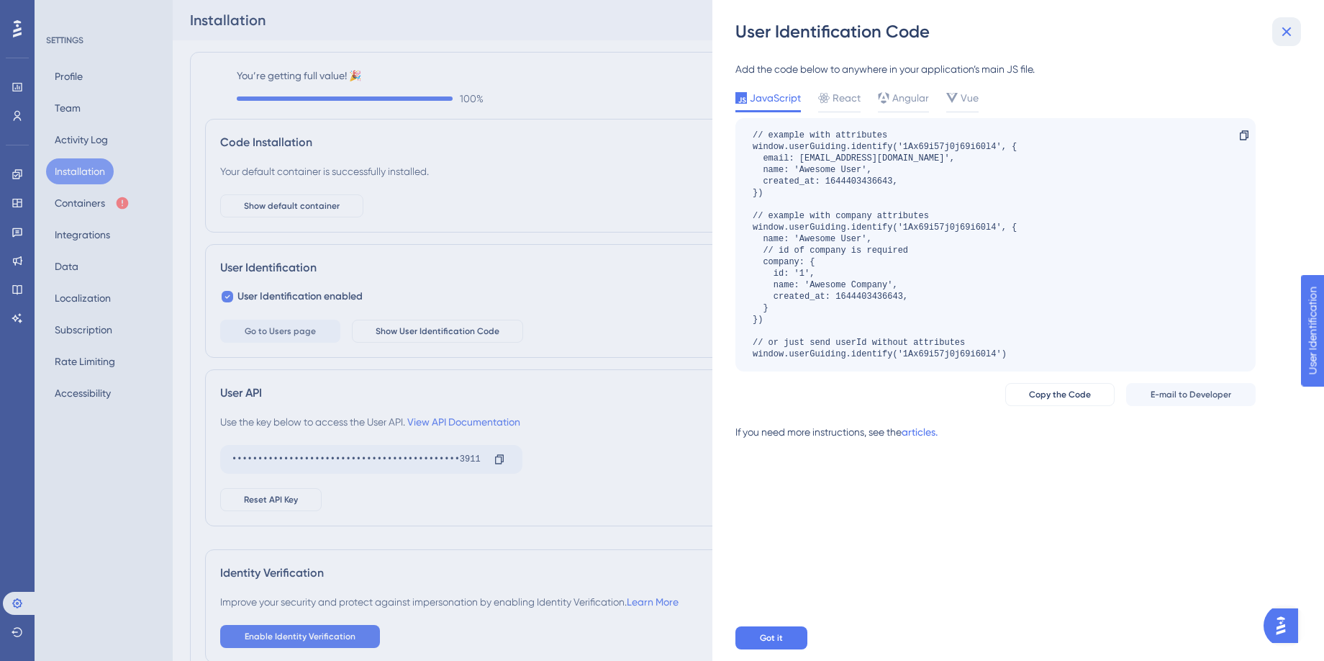
click at [1290, 31] on icon at bounding box center [1286, 31] width 17 height 17
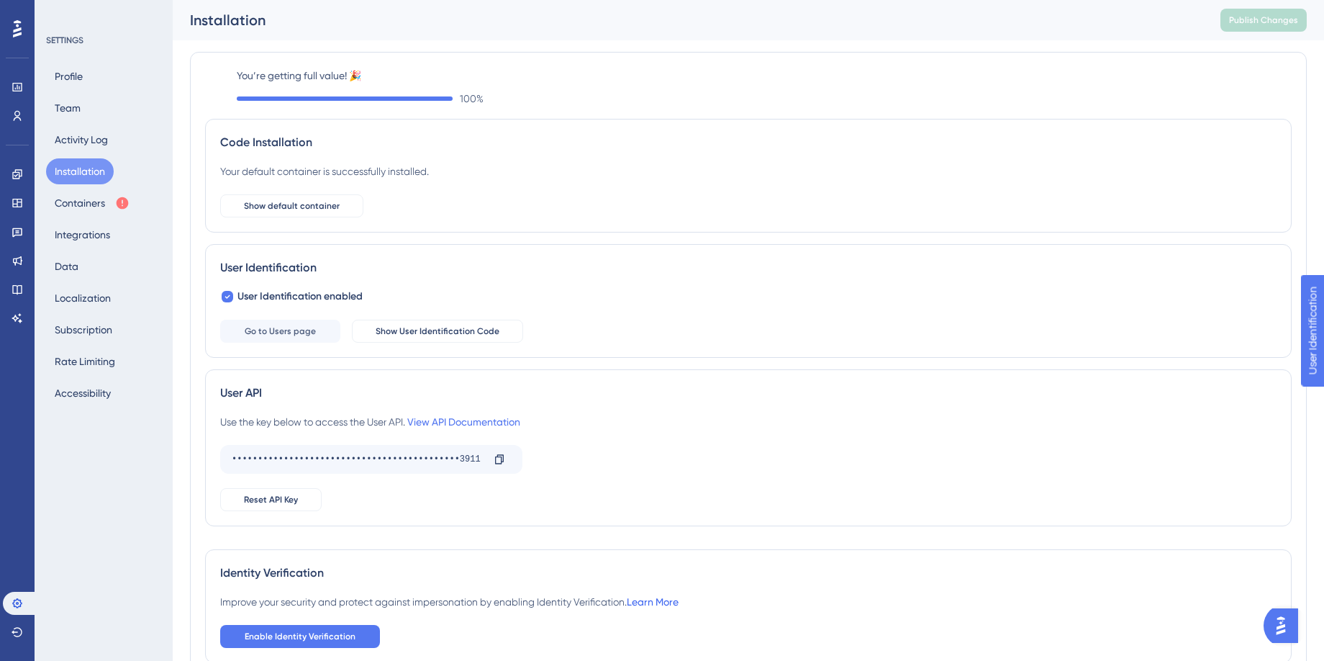
click at [679, 600] on link "Learn More" at bounding box center [653, 602] width 52 height 12
click at [17, 263] on icon at bounding box center [17, 260] width 9 height 9
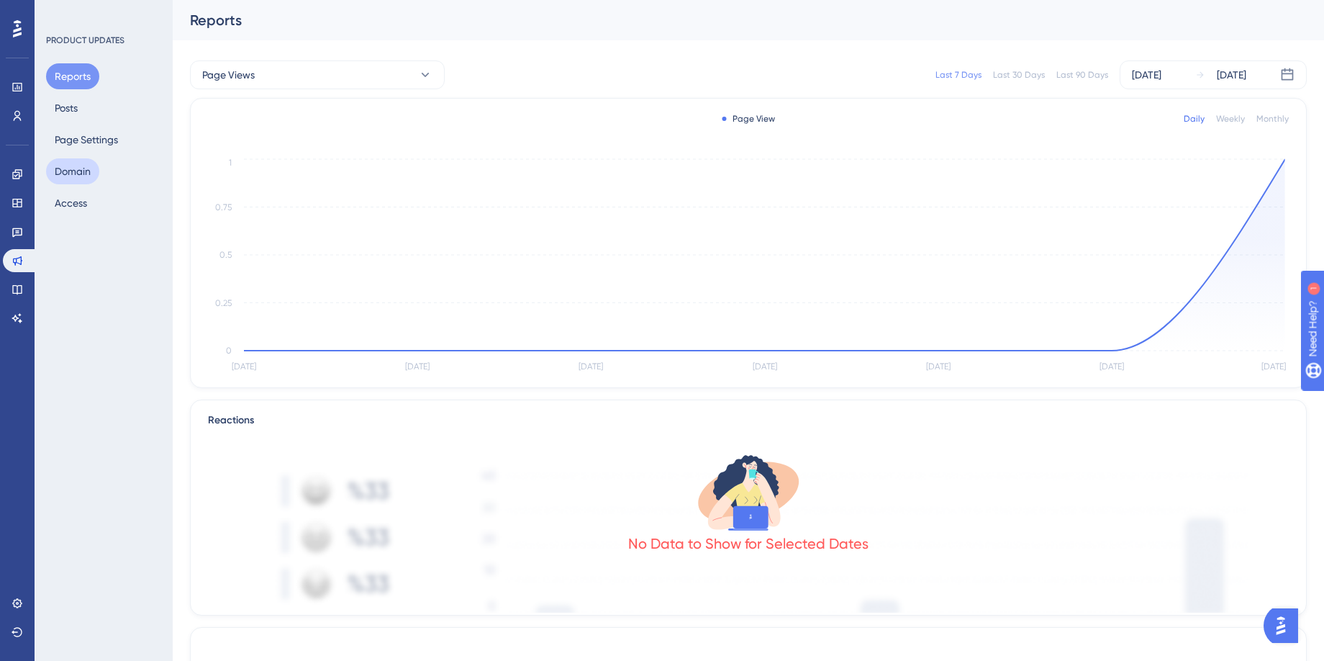
click at [82, 170] on button "Domain" at bounding box center [72, 171] width 53 height 26
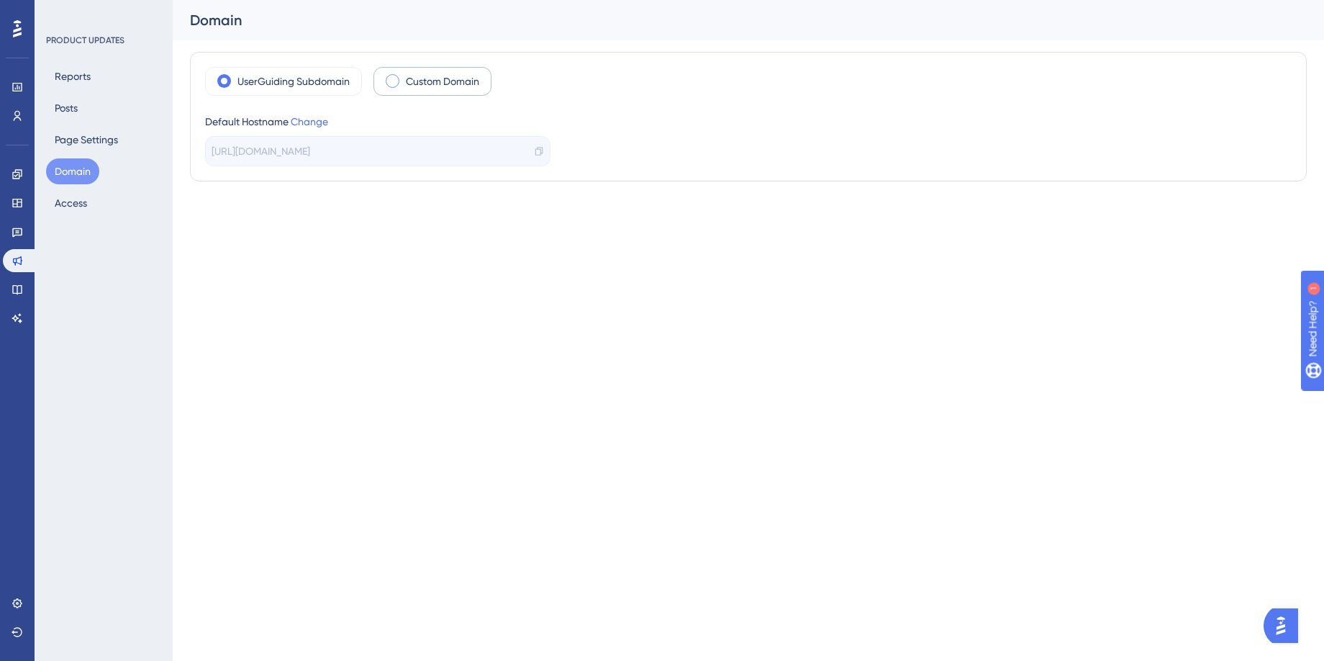
click at [396, 80] on span at bounding box center [393, 81] width 14 height 14
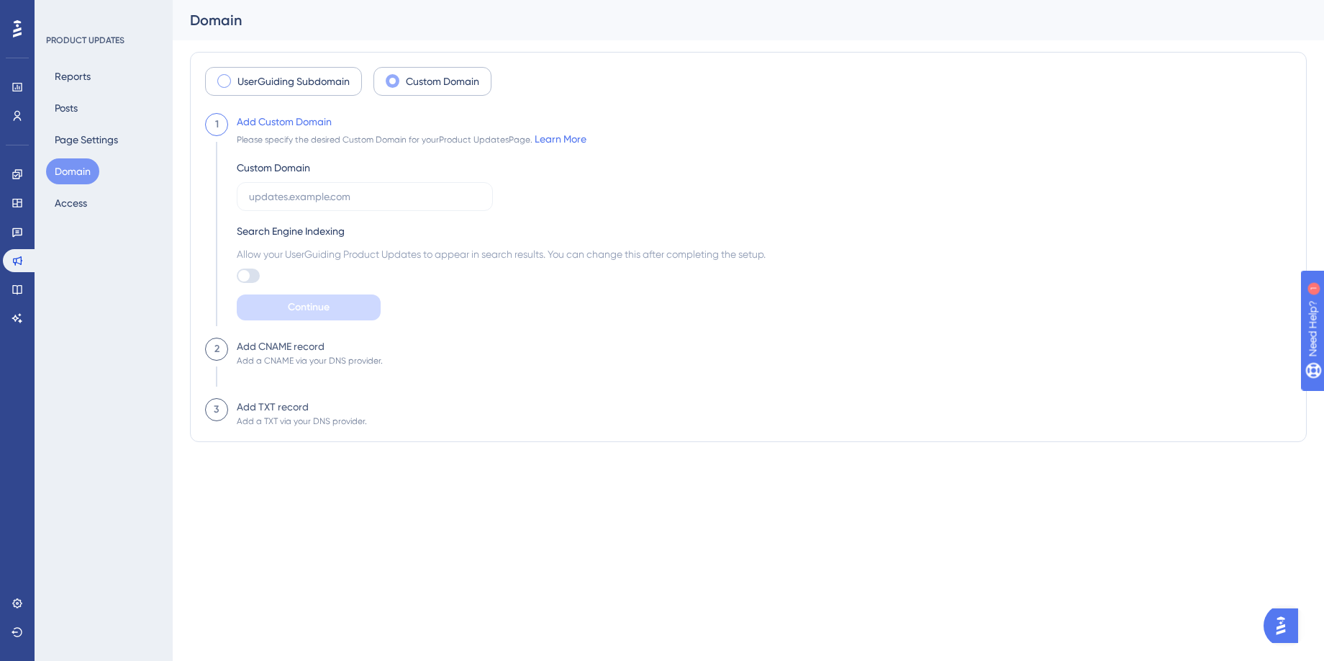
click at [225, 81] on span at bounding box center [224, 81] width 14 height 14
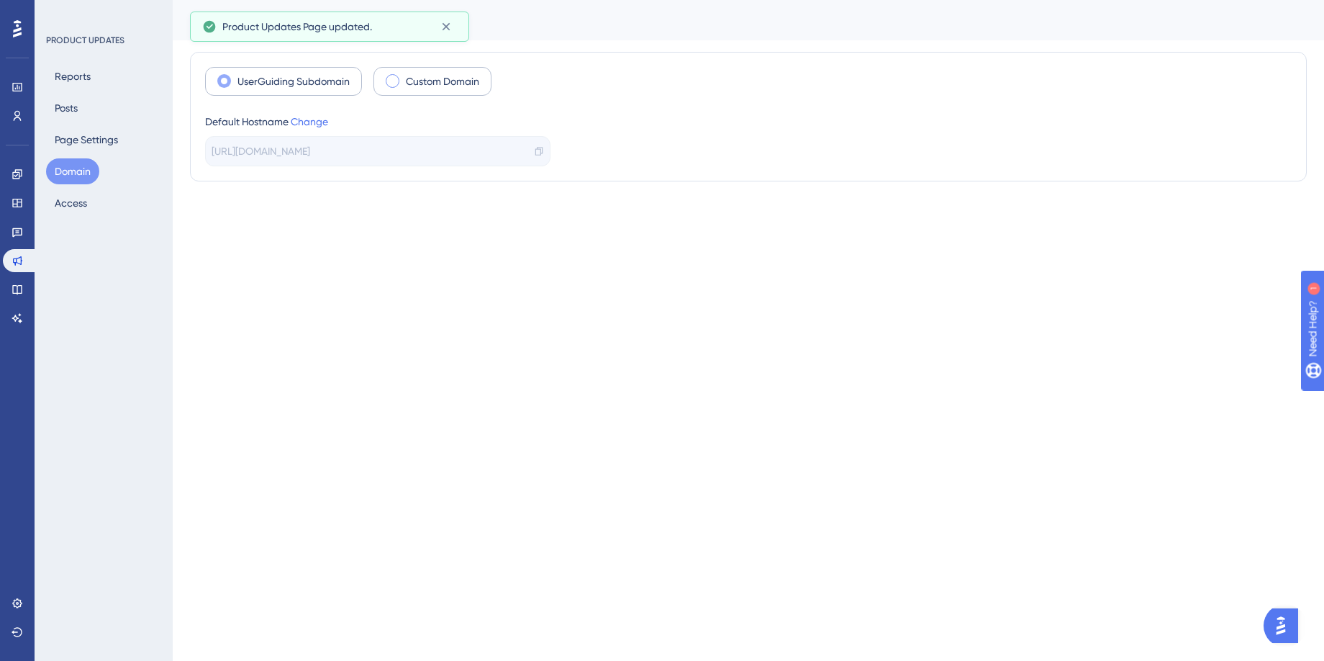
click at [396, 80] on span at bounding box center [393, 81] width 14 height 14
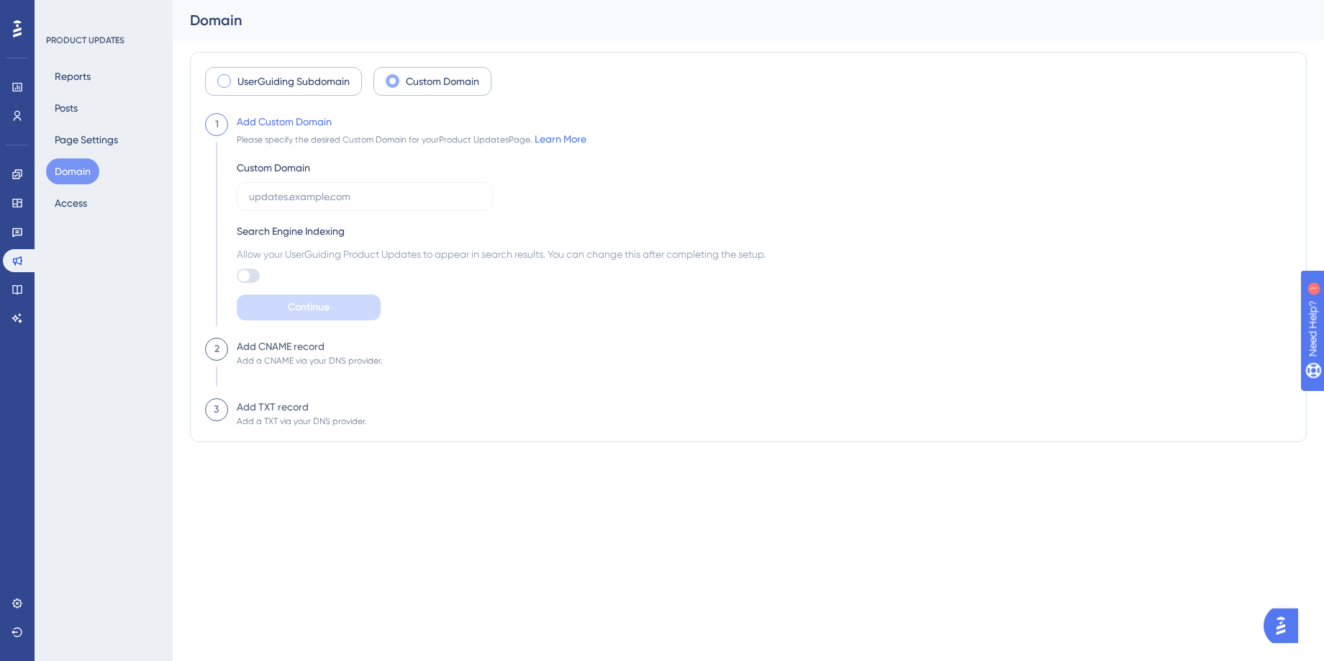
click at [227, 81] on span at bounding box center [224, 81] width 14 height 14
